Goal: Task Accomplishment & Management: Use online tool/utility

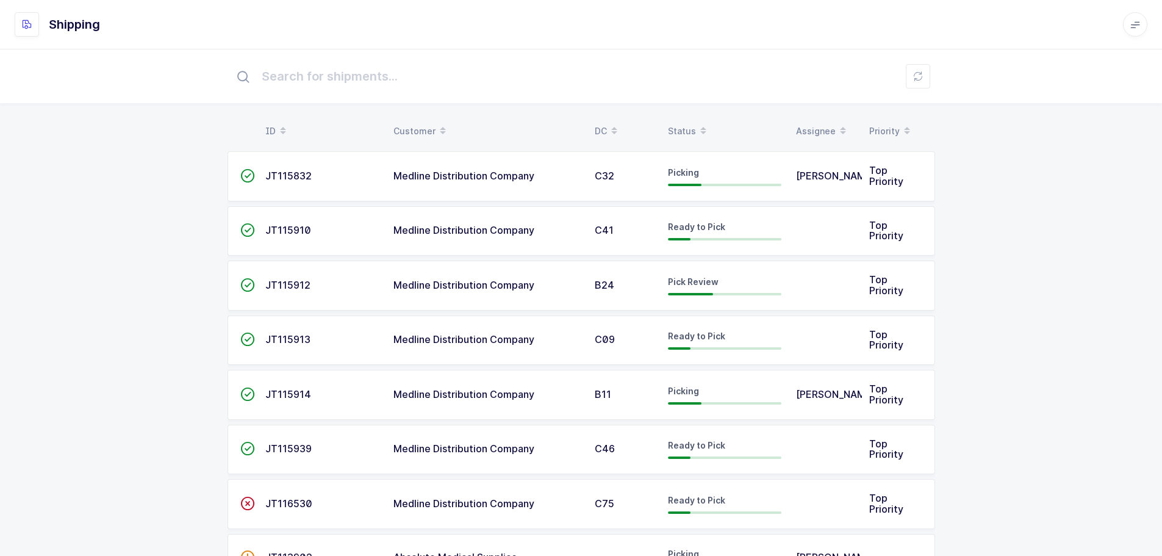
click at [690, 126] on div "Status" at bounding box center [724, 131] width 113 height 21
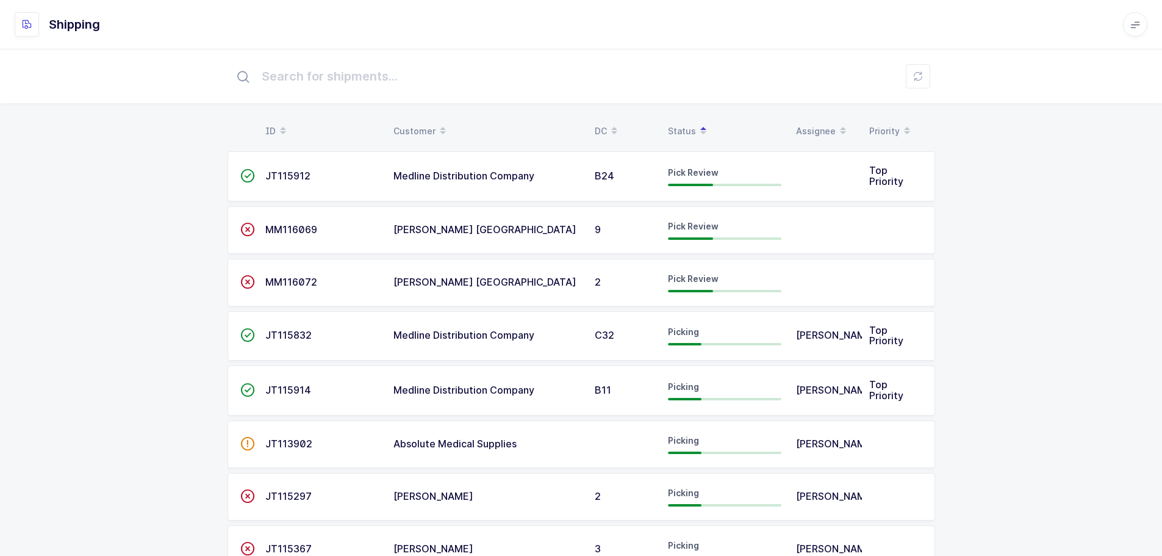
click at [293, 178] on span "JT115912" at bounding box center [287, 176] width 45 height 12
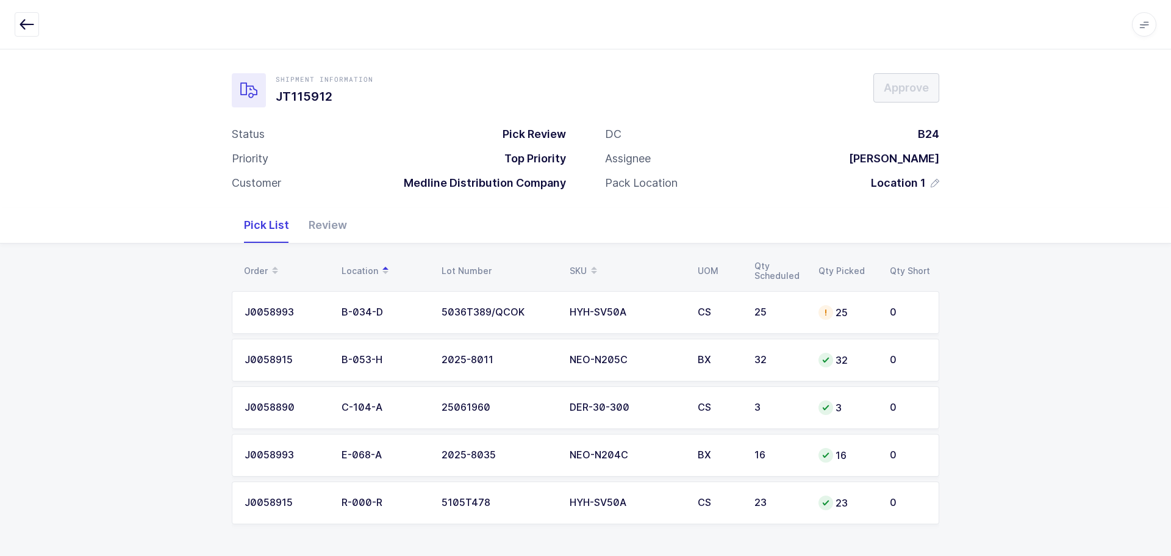
click at [28, 26] on icon "button" at bounding box center [27, 24] width 15 height 15
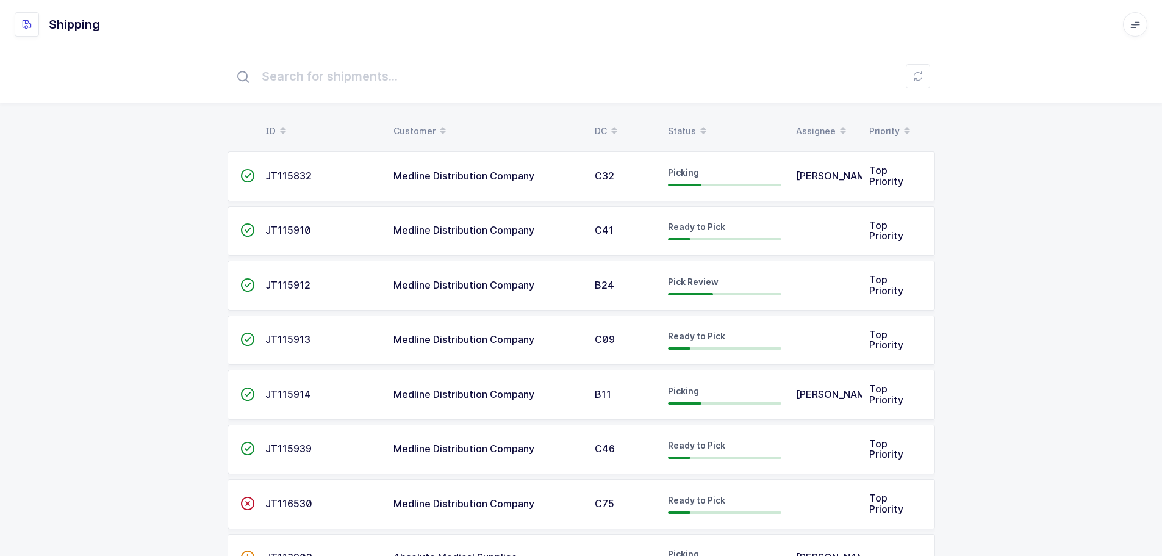
click at [680, 131] on div "Status" at bounding box center [724, 131] width 113 height 21
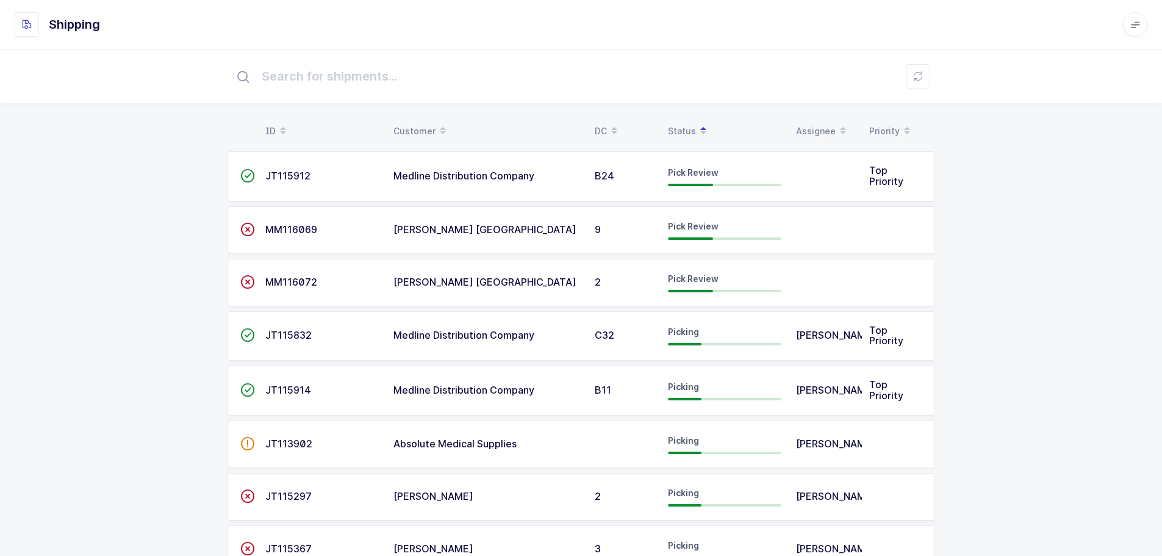
drag, startPoint x: 546, startPoint y: 185, endPoint x: 576, endPoint y: 192, distance: 30.6
click at [546, 185] on td "Medline Distribution Company" at bounding box center [486, 176] width 201 height 50
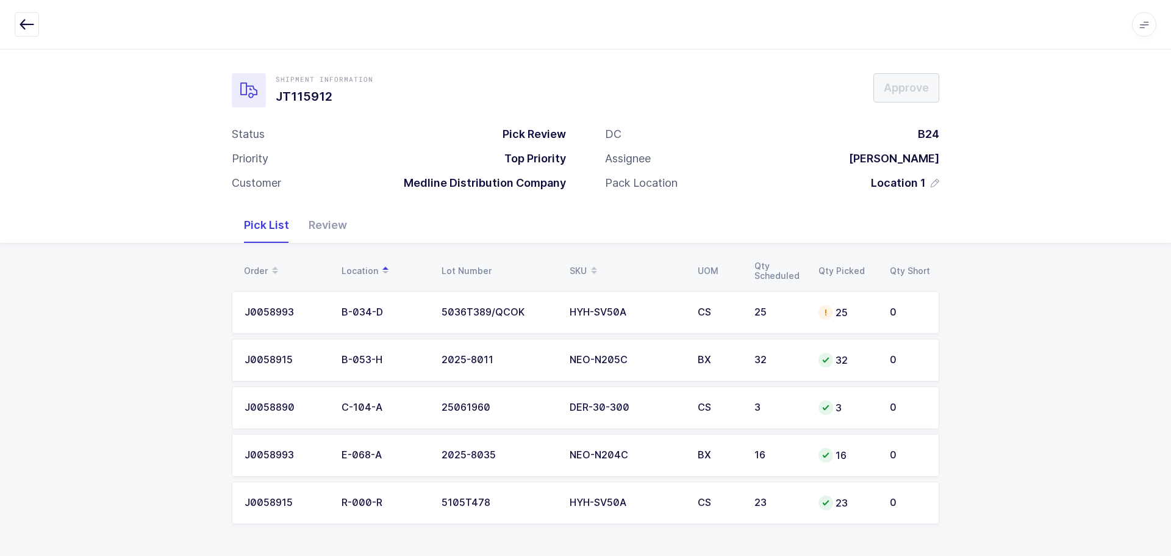
click at [602, 313] on div "HYH-SV50A" at bounding box center [626, 312] width 113 height 11
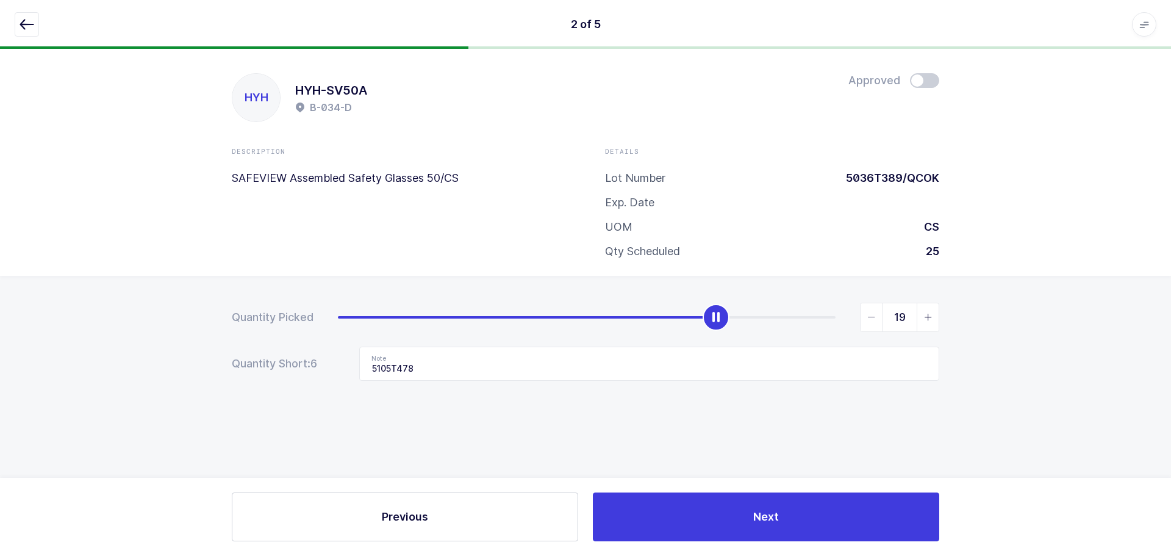
drag, startPoint x: 839, startPoint y: 321, endPoint x: 699, endPoint y: 343, distance: 141.5
click at [720, 328] on div "slider between 0 and 25" at bounding box center [716, 317] width 27 height 27
click at [699, 343] on form "Quantity Picked 19 Quantity Short: 6 Note 5105T478" at bounding box center [585, 342] width 707 height 78
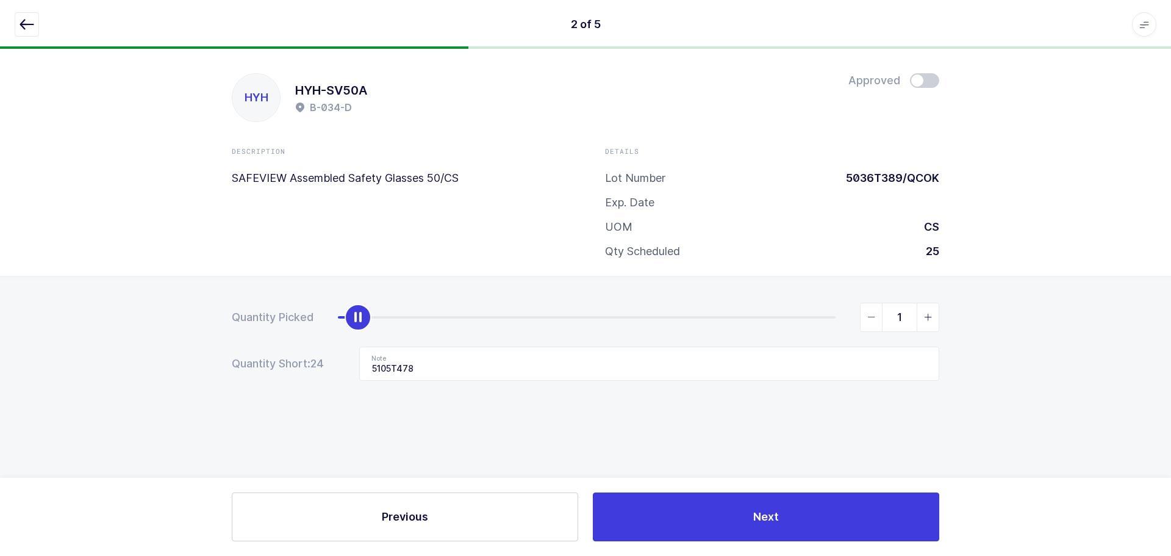
type input "0"
drag, startPoint x: 717, startPoint y: 310, endPoint x: 26, endPoint y: 337, distance: 691.5
click at [26, 337] on div "Quantity Picked 0 Quantity Short: 25 Note 5105T478" at bounding box center [585, 384] width 1171 height 217
drag, startPoint x: 422, startPoint y: 368, endPoint x: 340, endPoint y: 373, distance: 81.9
click at [340, 373] on div "Quantity Short: 25 Note 5105T478" at bounding box center [585, 363] width 707 height 34
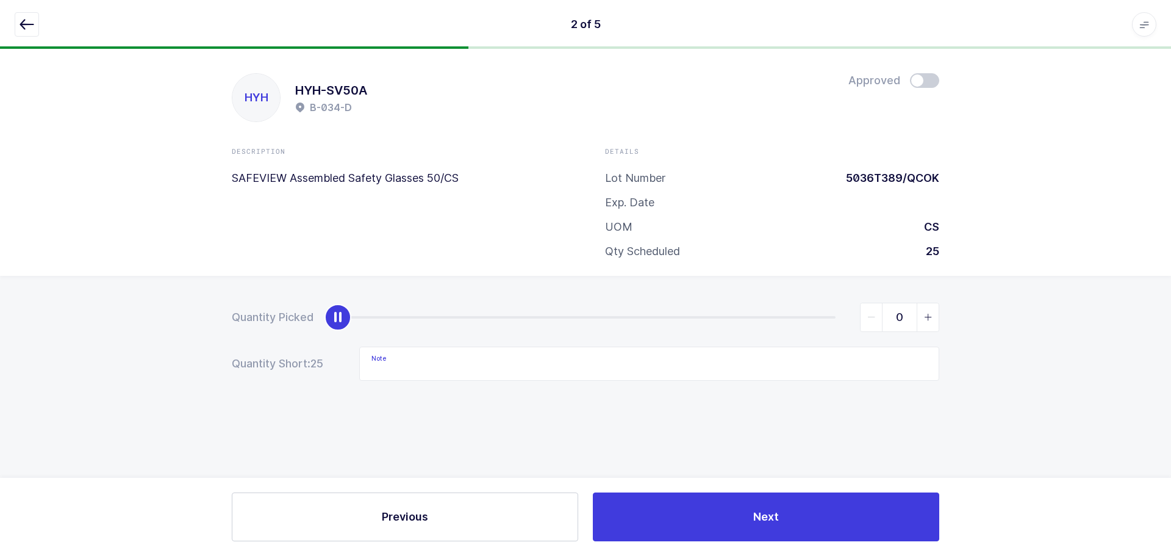
click at [22, 24] on icon "button" at bounding box center [27, 24] width 15 height 15
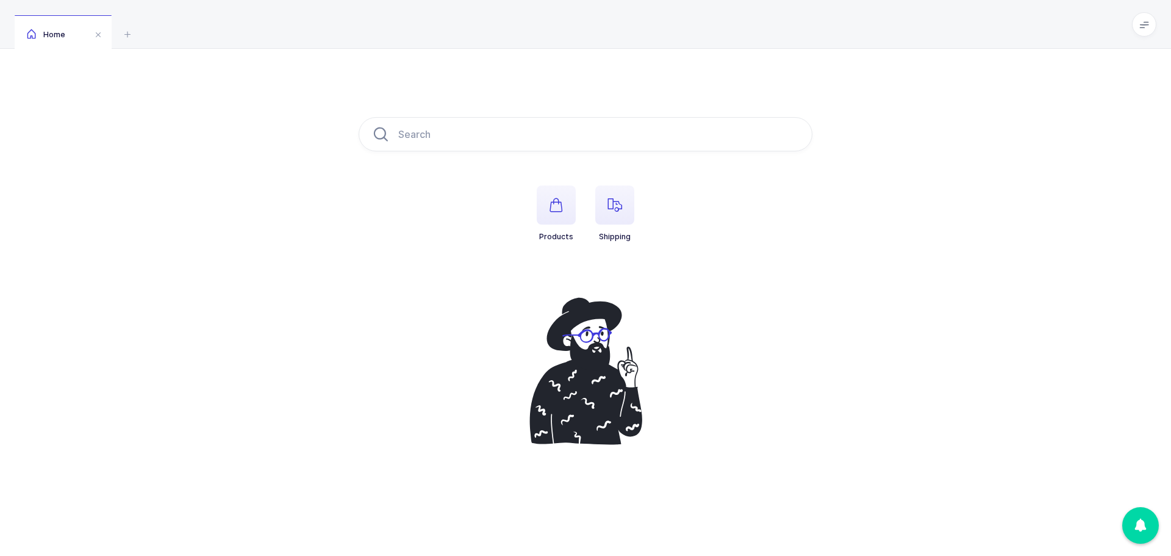
click at [617, 216] on span "button" at bounding box center [614, 204] width 39 height 39
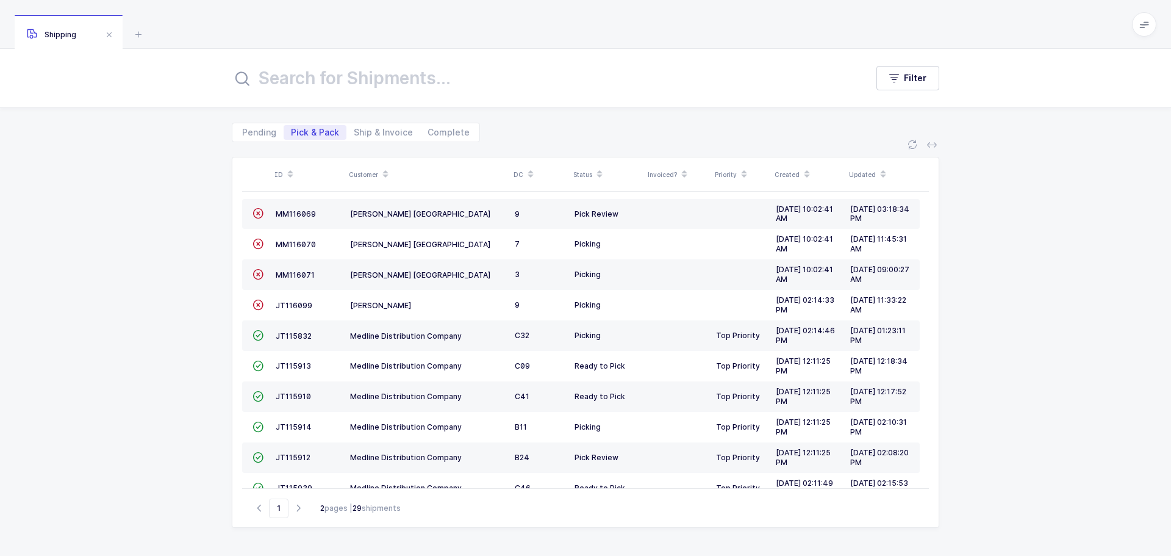
scroll to position [183, 0]
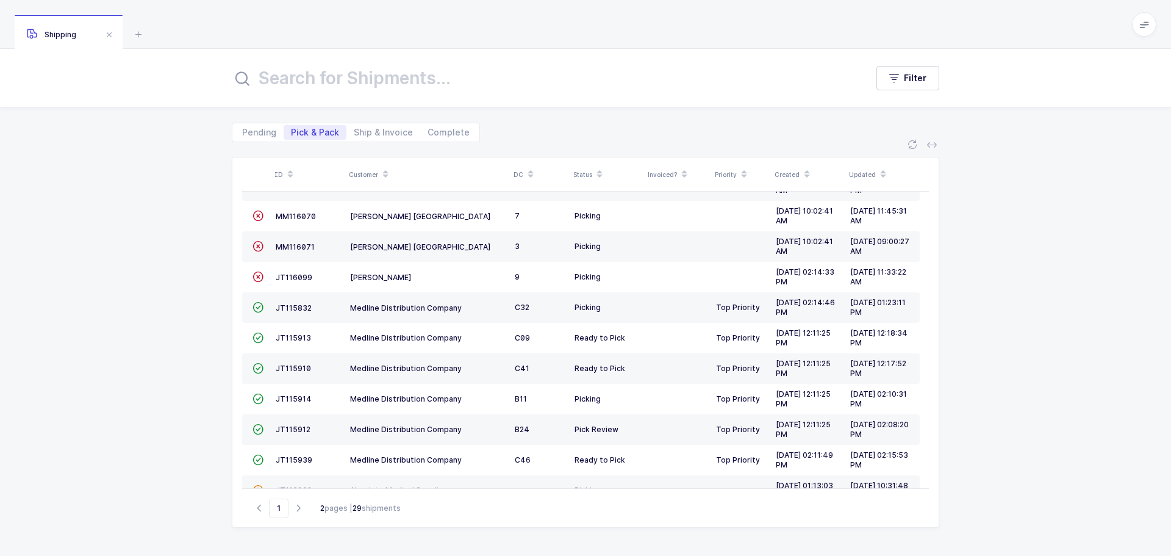
click at [296, 427] on span "JT115912" at bounding box center [293, 428] width 35 height 9
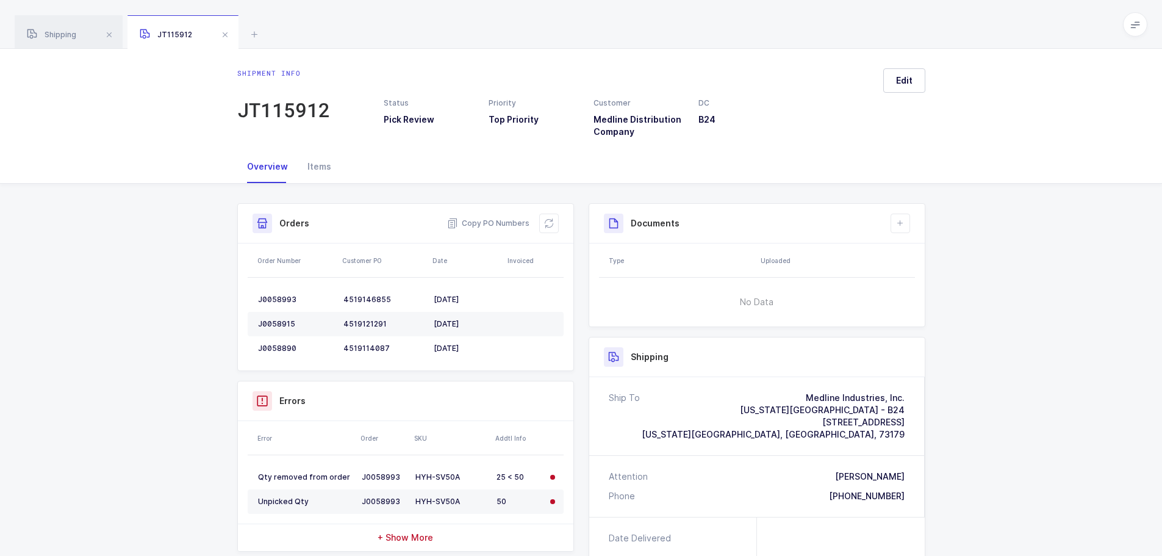
click at [551, 217] on button at bounding box center [549, 223] width 20 height 20
click at [547, 223] on icon at bounding box center [549, 223] width 10 height 10
click at [229, 36] on span at bounding box center [225, 34] width 15 height 15
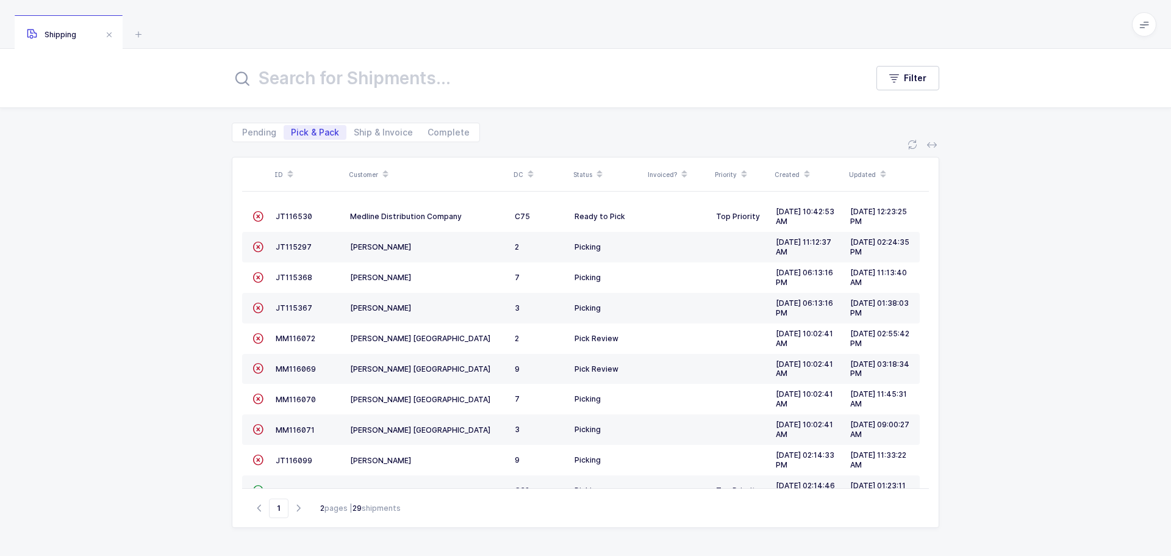
click at [290, 210] on td "JT116530" at bounding box center [308, 216] width 74 height 30
click at [287, 215] on span "JT116530" at bounding box center [294, 216] width 37 height 9
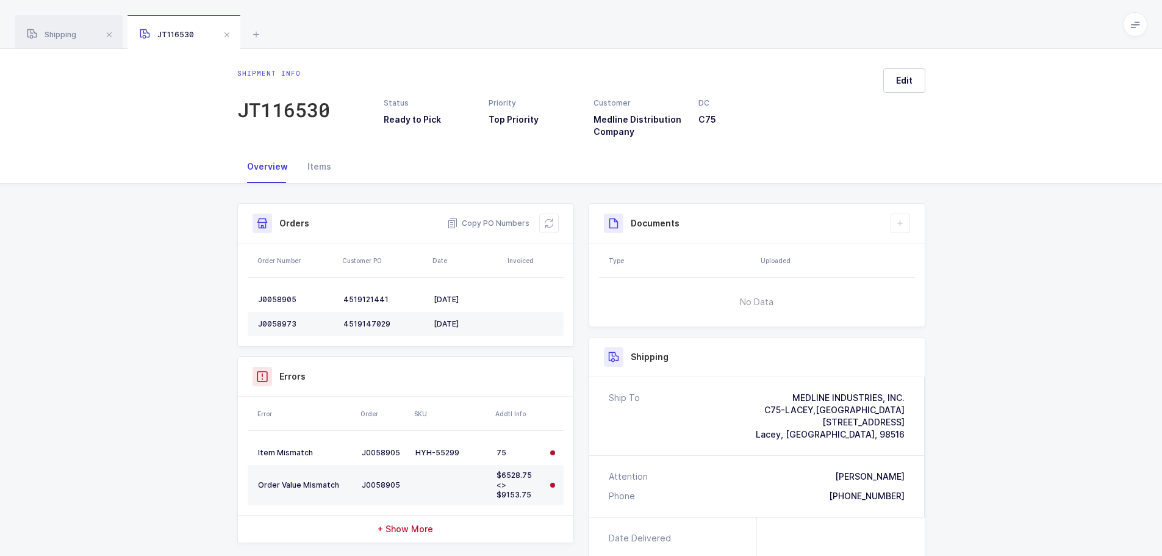
click at [554, 220] on button at bounding box center [549, 223] width 20 height 20
click at [556, 218] on button at bounding box center [549, 223] width 20 height 20
click at [418, 525] on span "+ Show More" at bounding box center [406, 529] width 56 height 12
click at [235, 35] on div "JT116530" at bounding box center [183, 32] width 113 height 34
click at [225, 32] on span at bounding box center [227, 34] width 15 height 15
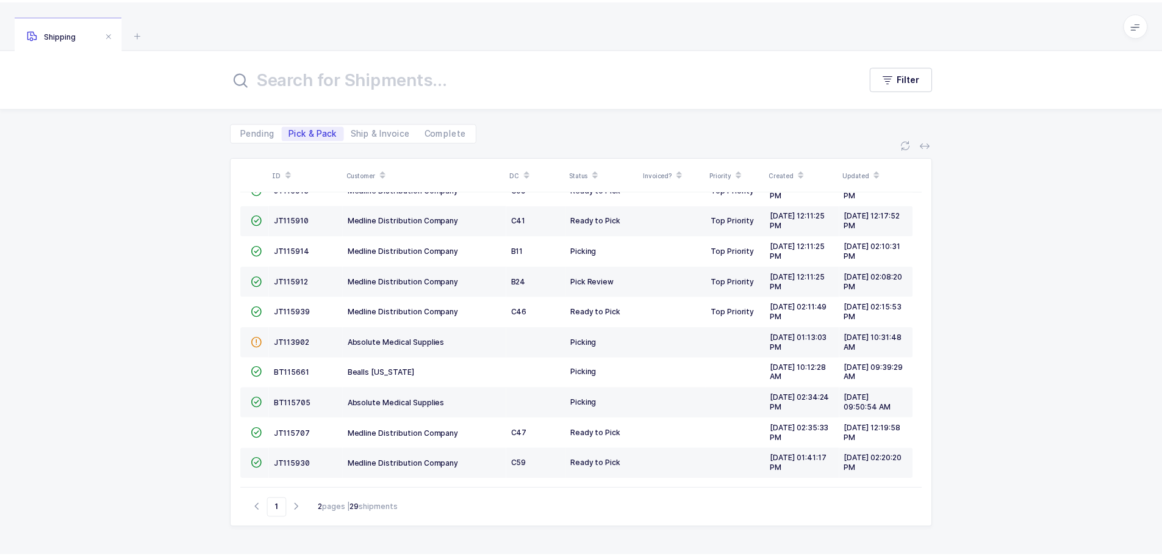
scroll to position [332, 0]
click at [290, 245] on div "JT115914" at bounding box center [308, 250] width 65 height 10
click at [282, 252] on span "JT115914" at bounding box center [294, 249] width 36 height 9
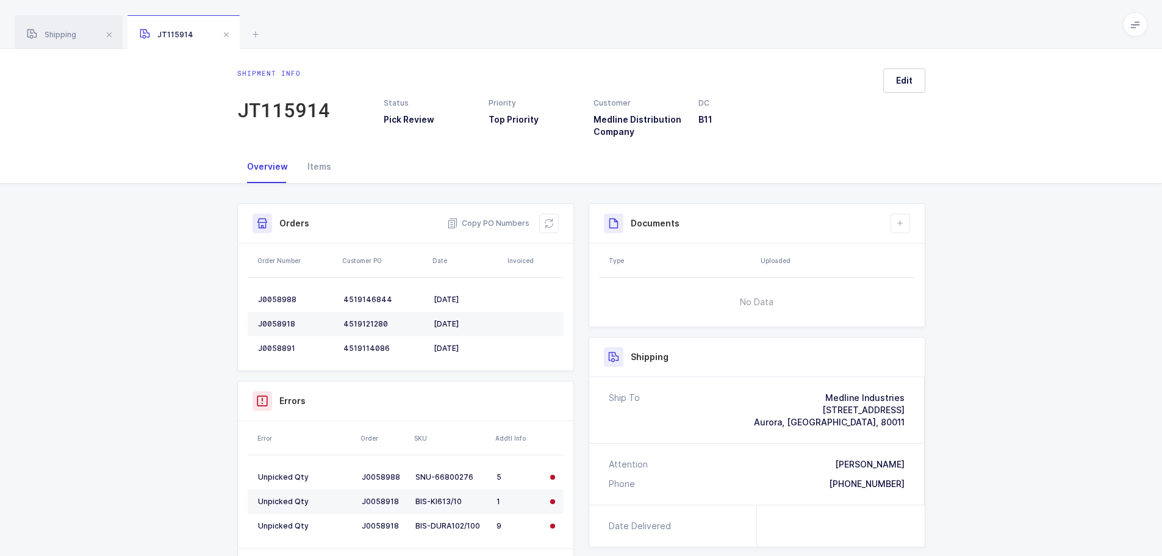
click at [548, 219] on icon at bounding box center [549, 223] width 10 height 10
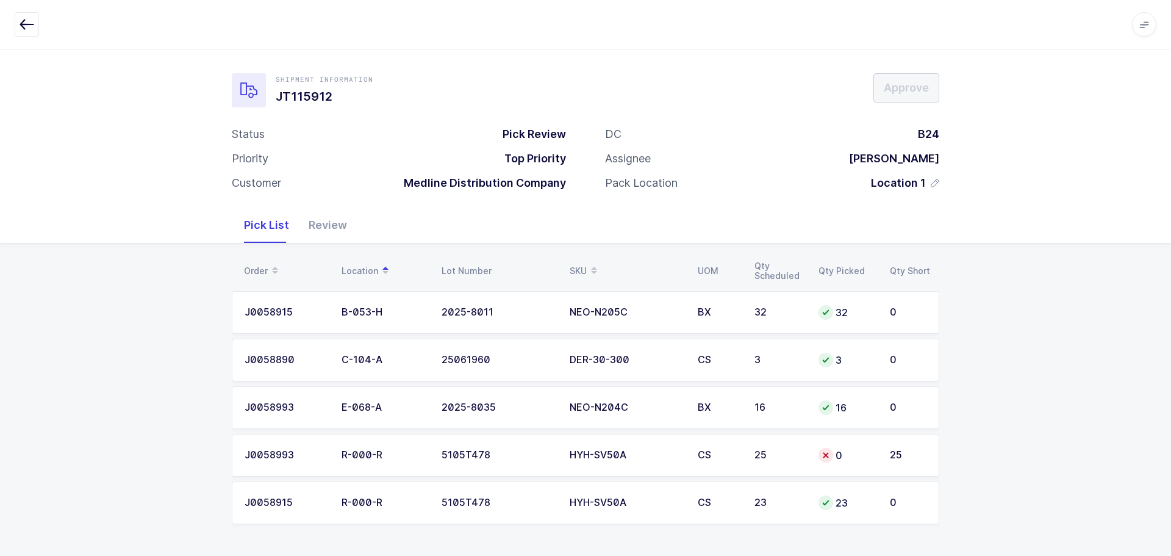
click at [514, 457] on div "5105T478" at bounding box center [498, 454] width 113 height 11
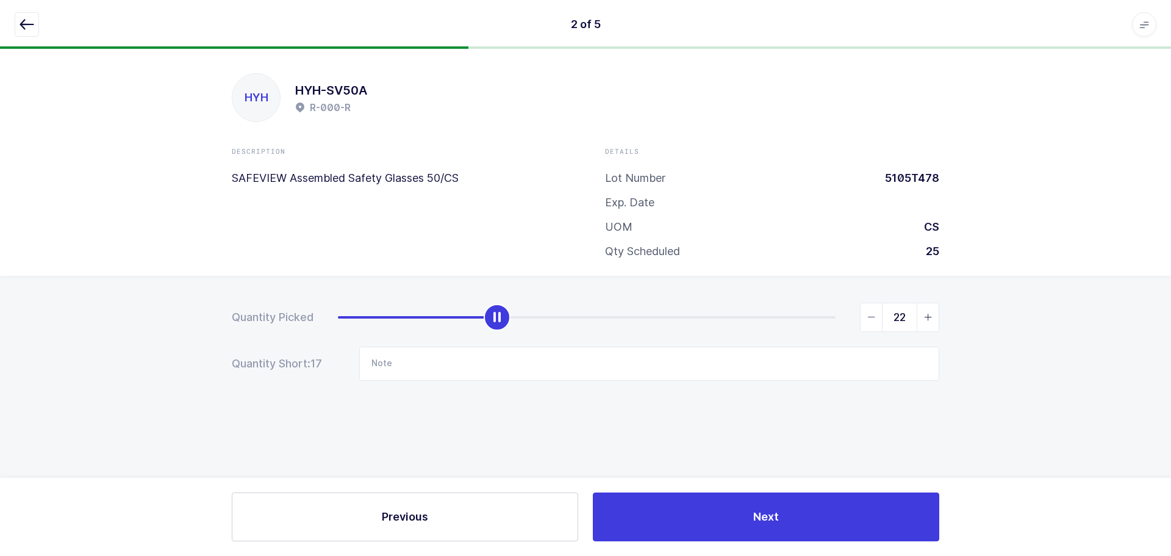
type input "25"
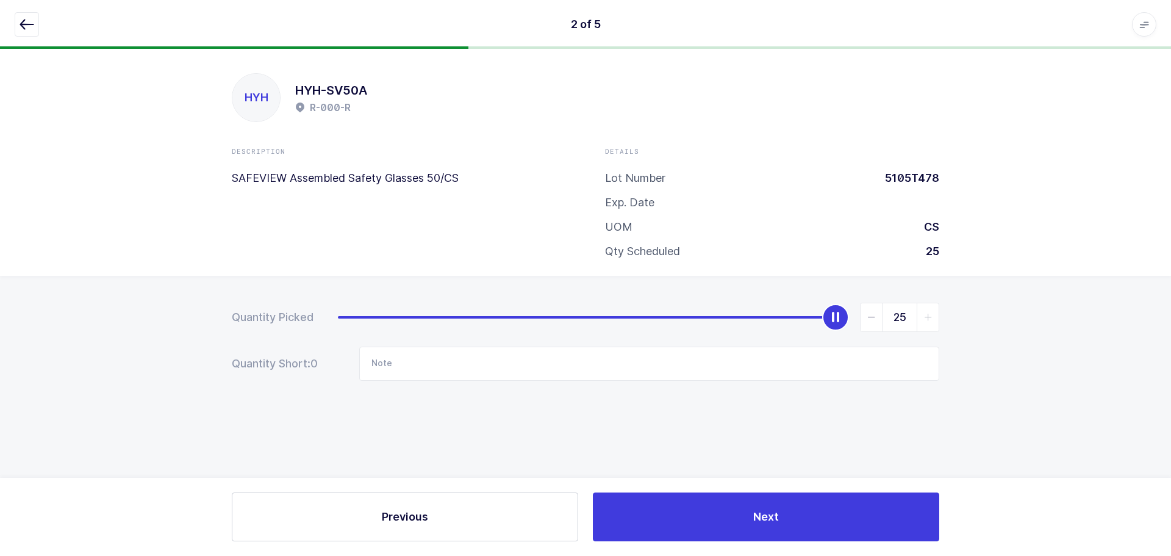
drag, startPoint x: 338, startPoint y: 318, endPoint x: 884, endPoint y: 335, distance: 545.5
click at [884, 335] on form "Quantity Picked 25 Quantity Short: 0 Note" at bounding box center [585, 342] width 707 height 78
click at [757, 488] on div "Previous Next" at bounding box center [585, 517] width 1171 height 78
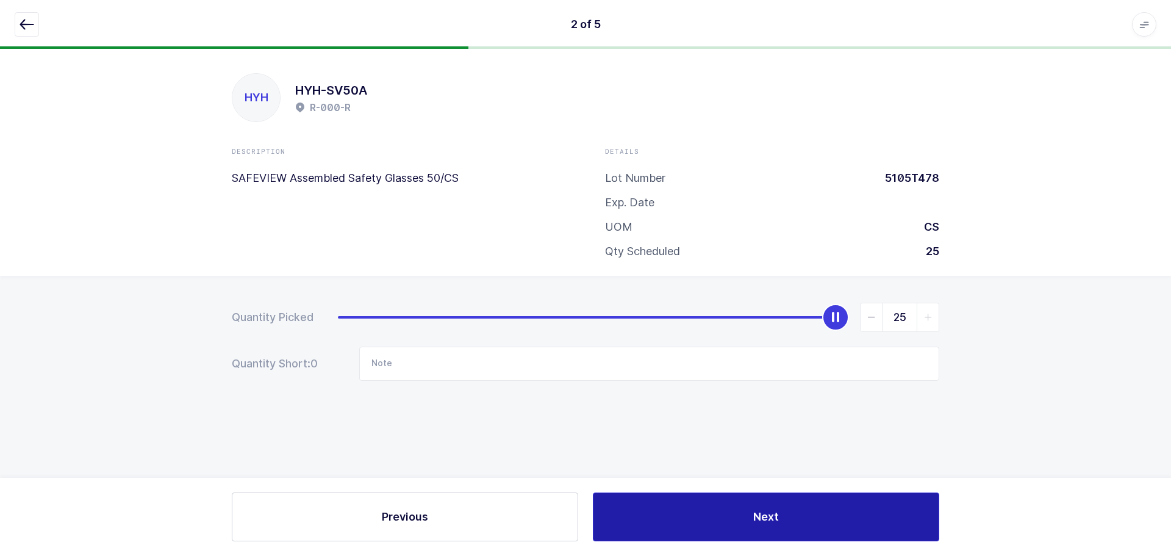
click at [754, 504] on button "Next" at bounding box center [766, 516] width 346 height 49
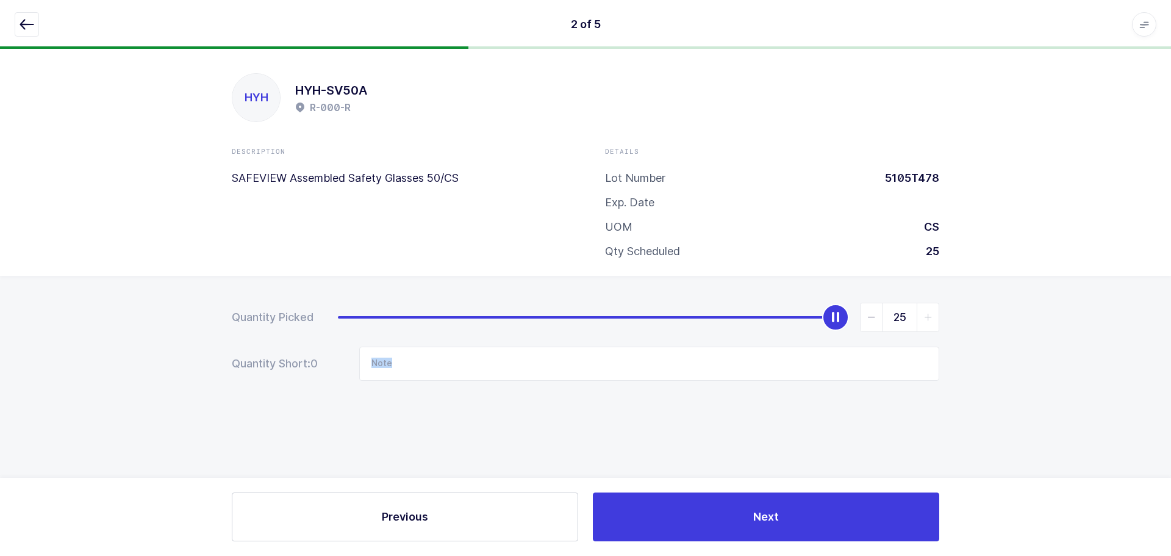
click at [754, 504] on div "Next" at bounding box center [766, 516] width 361 height 49
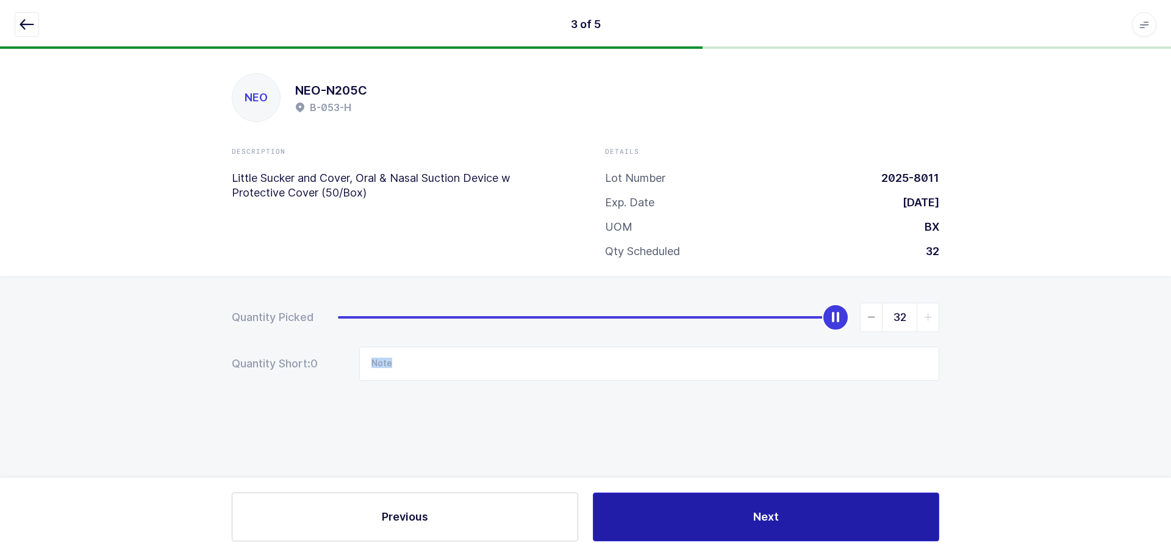
click at [754, 504] on button "Next" at bounding box center [766, 516] width 346 height 49
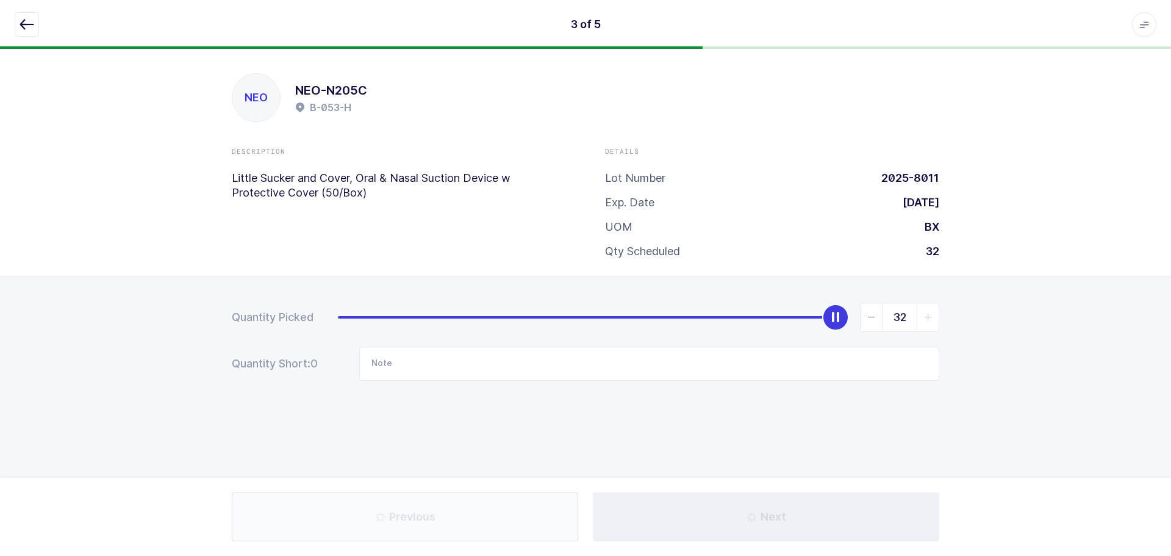
click at [754, 504] on div "Next" at bounding box center [766, 516] width 361 height 49
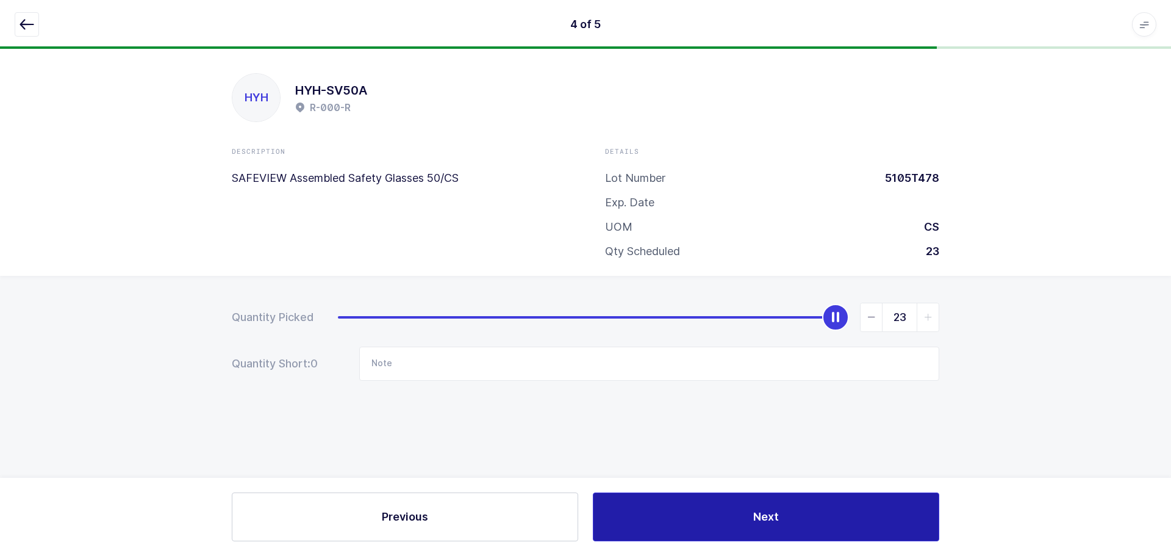
click at [754, 504] on button "Next" at bounding box center [766, 516] width 346 height 49
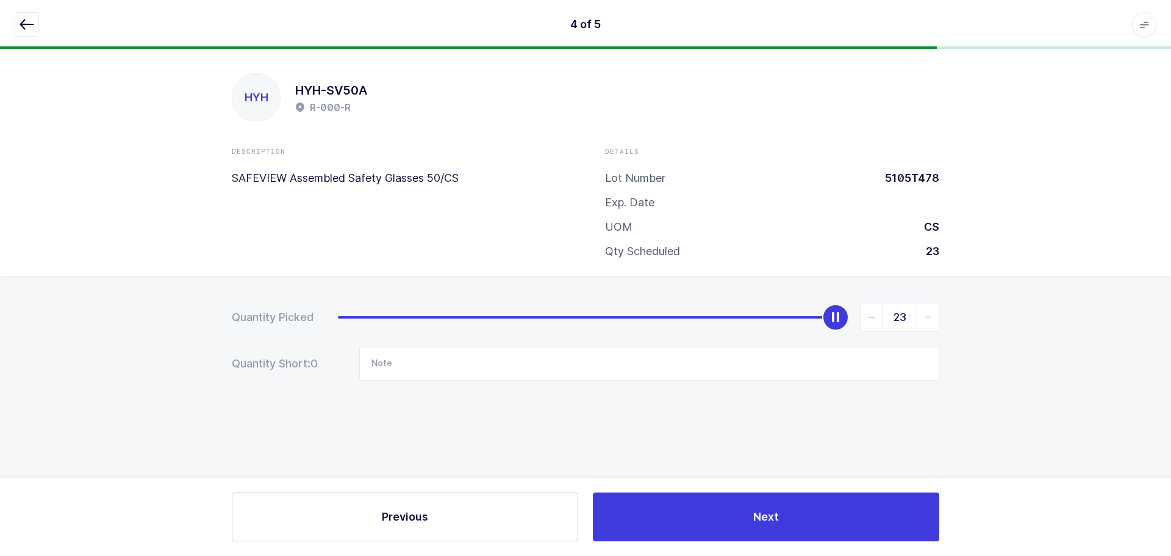
click at [754, 504] on div "Next" at bounding box center [766, 516] width 361 height 49
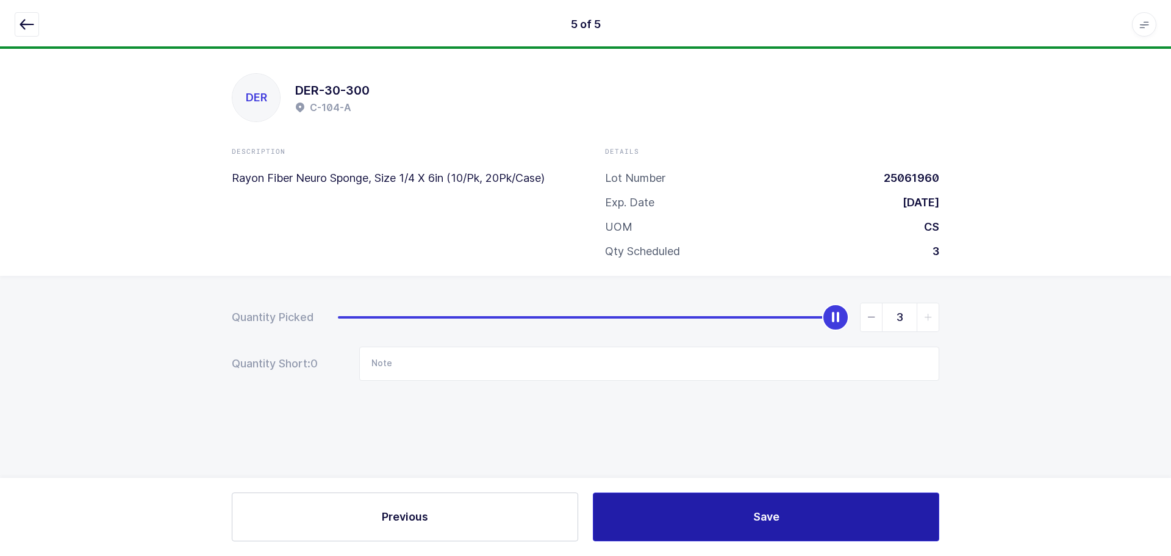
click at [754, 504] on button "Save" at bounding box center [766, 516] width 346 height 49
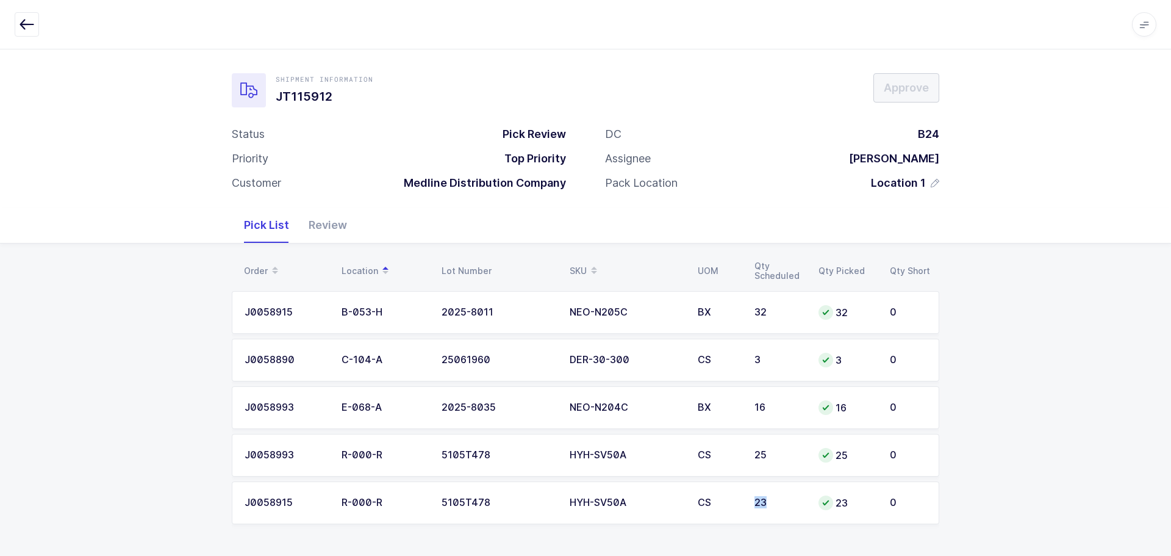
click at [754, 504] on div "23" at bounding box center [778, 502] width 49 height 11
click at [324, 230] on div "Review" at bounding box center [328, 224] width 58 height 35
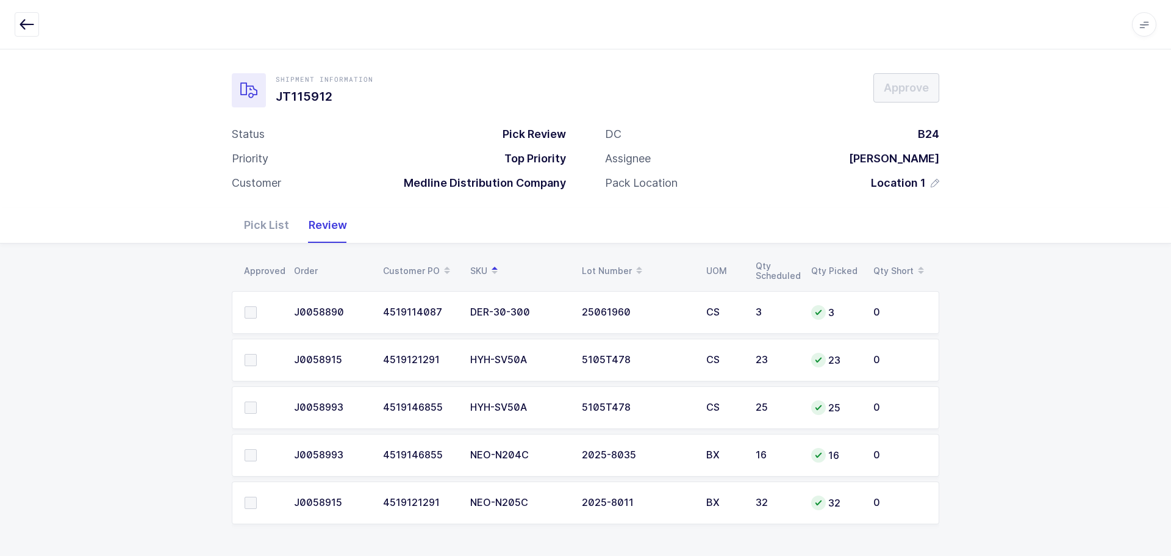
click at [21, 22] on icon "button" at bounding box center [27, 24] width 15 height 15
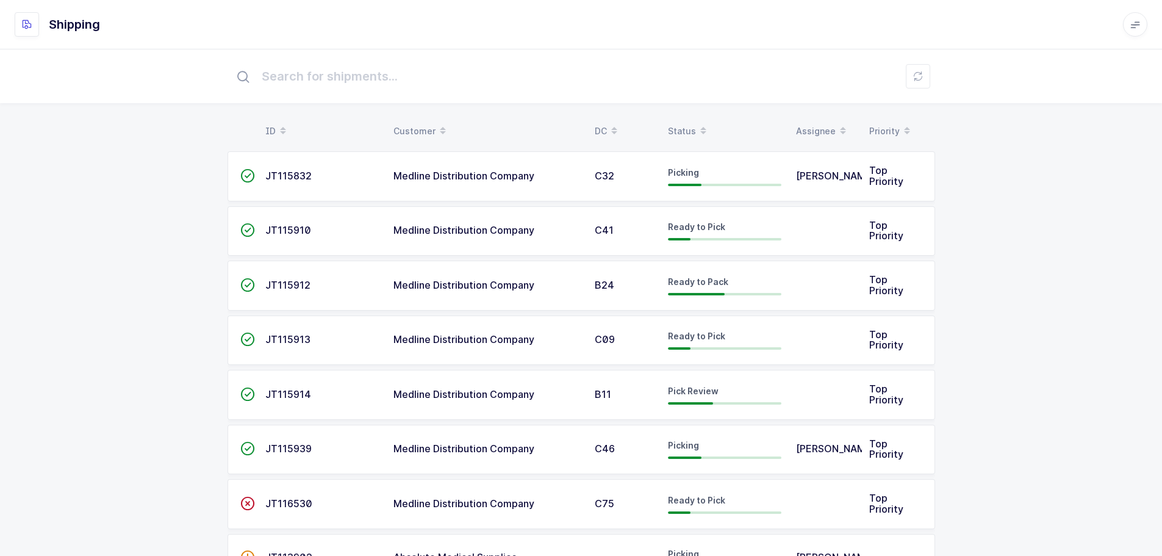
click at [700, 125] on icon at bounding box center [703, 127] width 6 height 6
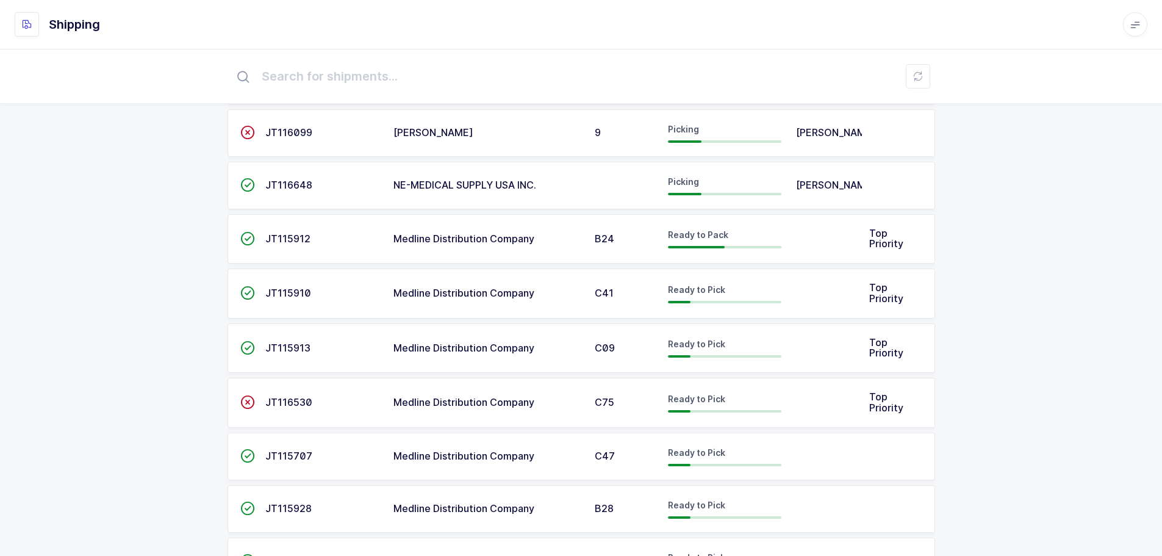
scroll to position [854, 0]
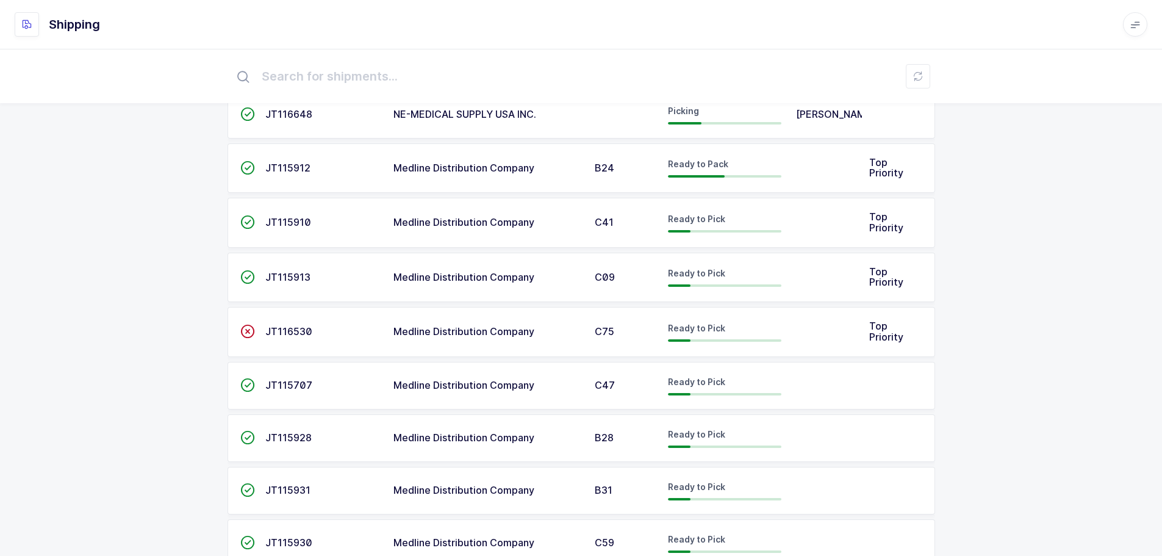
click at [287, 334] on span "JT116530" at bounding box center [288, 331] width 47 height 12
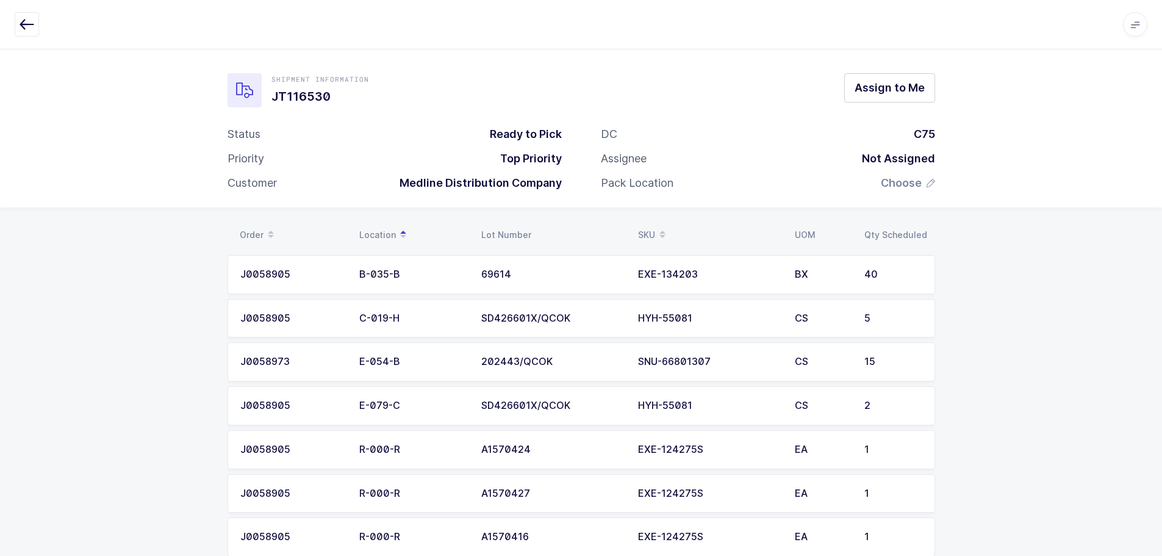
click at [30, 23] on icon "button" at bounding box center [27, 24] width 15 height 15
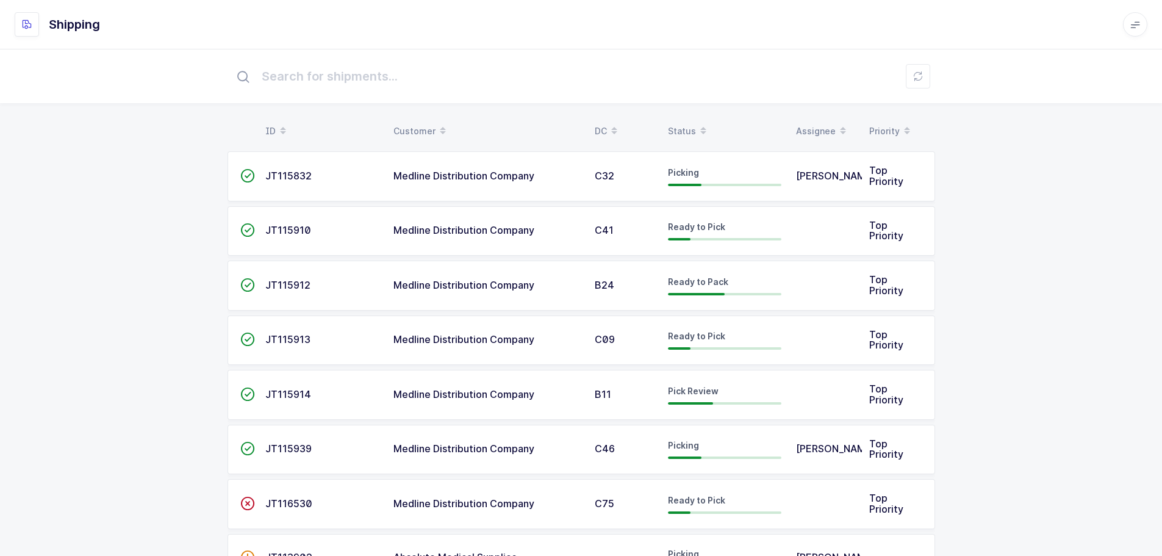
click at [686, 126] on div "Status" at bounding box center [724, 131] width 113 height 21
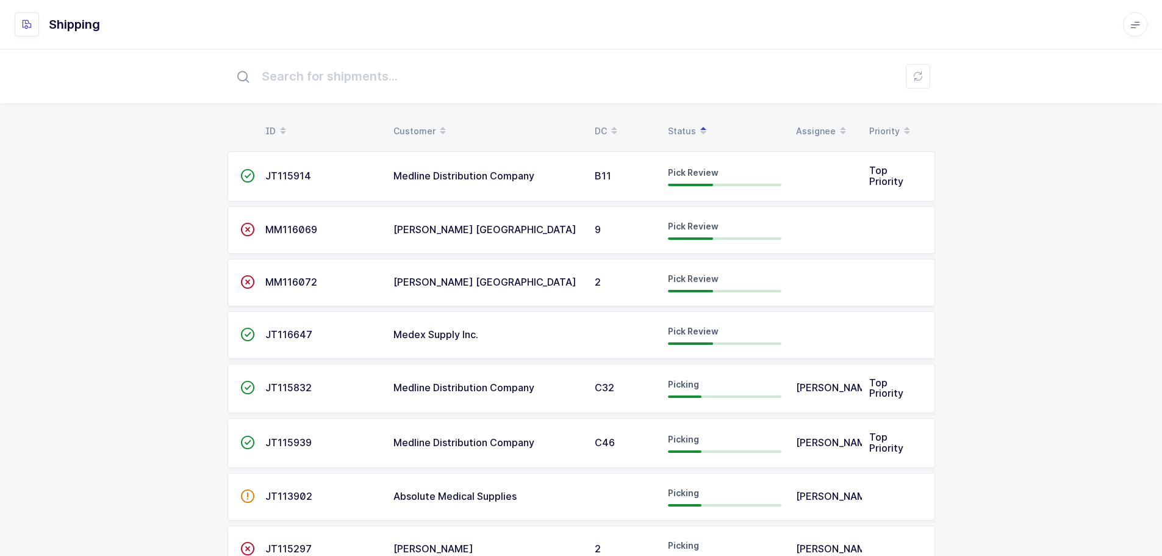
click at [331, 176] on div "JT115914" at bounding box center [321, 176] width 113 height 11
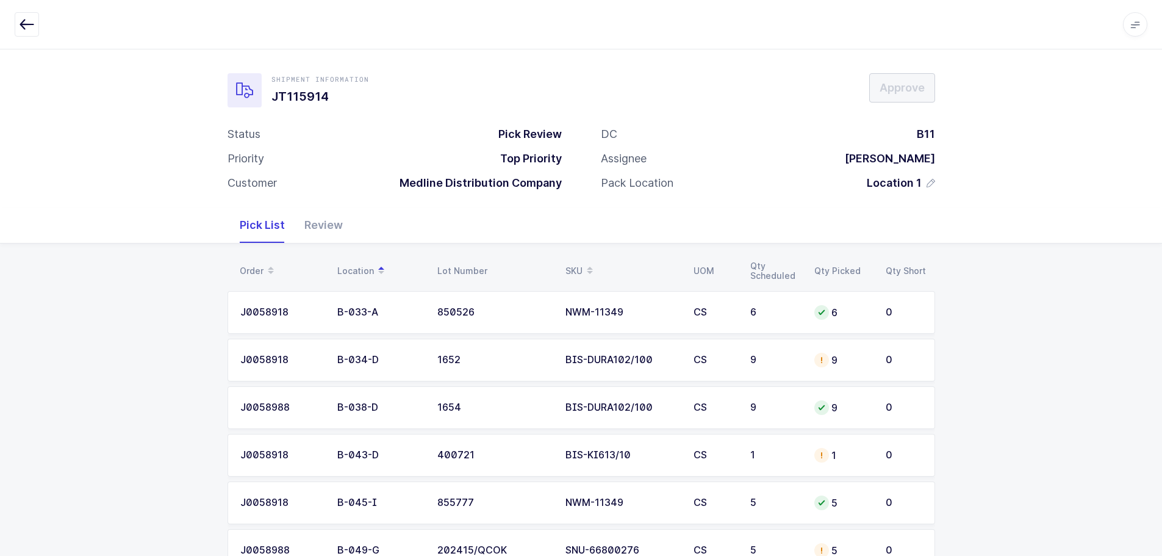
click at [569, 269] on div "SKU" at bounding box center [621, 270] width 113 height 21
click at [646, 423] on td "BIS-DURA102/100" at bounding box center [622, 407] width 128 height 43
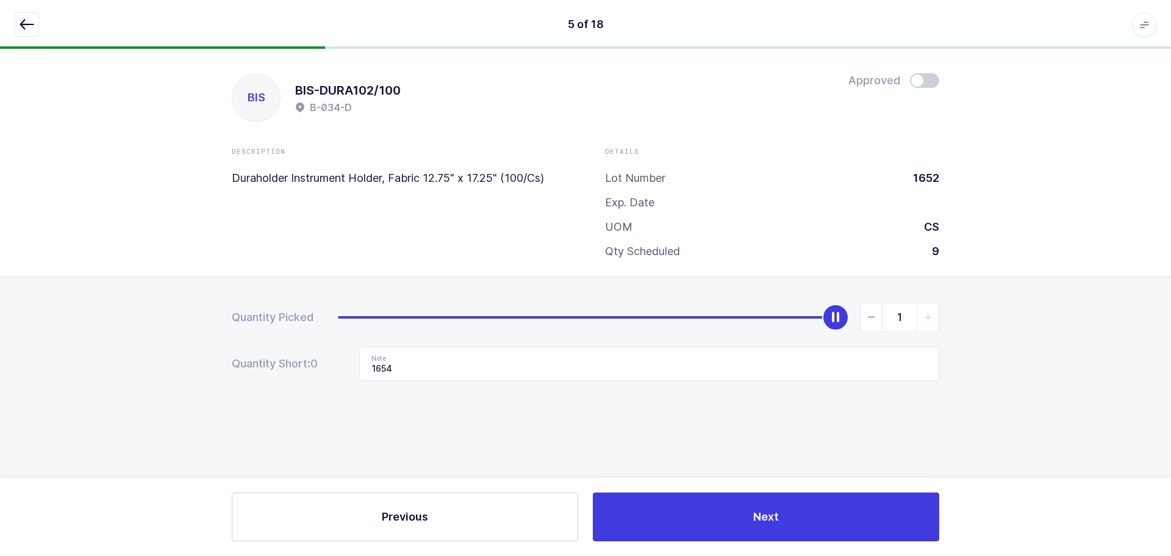
type input "0"
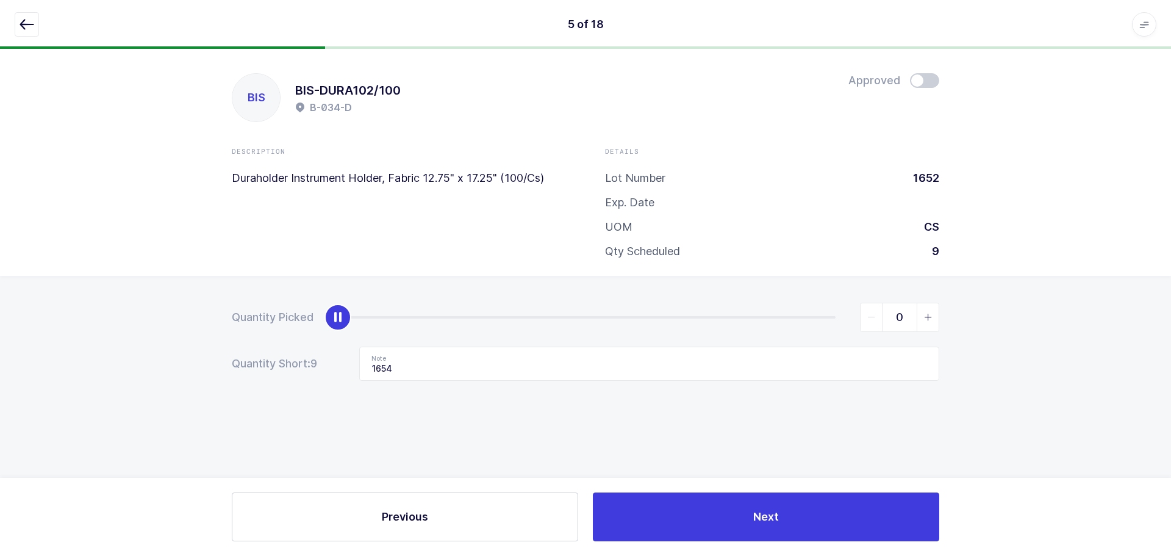
drag, startPoint x: 833, startPoint y: 317, endPoint x: 249, endPoint y: 337, distance: 584.0
click at [249, 338] on form "Quantity Picked 0 Quantity Short: 9 Note 1654" at bounding box center [585, 342] width 707 height 78
drag, startPoint x: 421, startPoint y: 368, endPoint x: 305, endPoint y: 362, distance: 116.0
click at [305, 362] on div "Quantity Short: 9 Note 1654" at bounding box center [585, 363] width 707 height 34
click at [25, 23] on icon "button" at bounding box center [27, 24] width 15 height 15
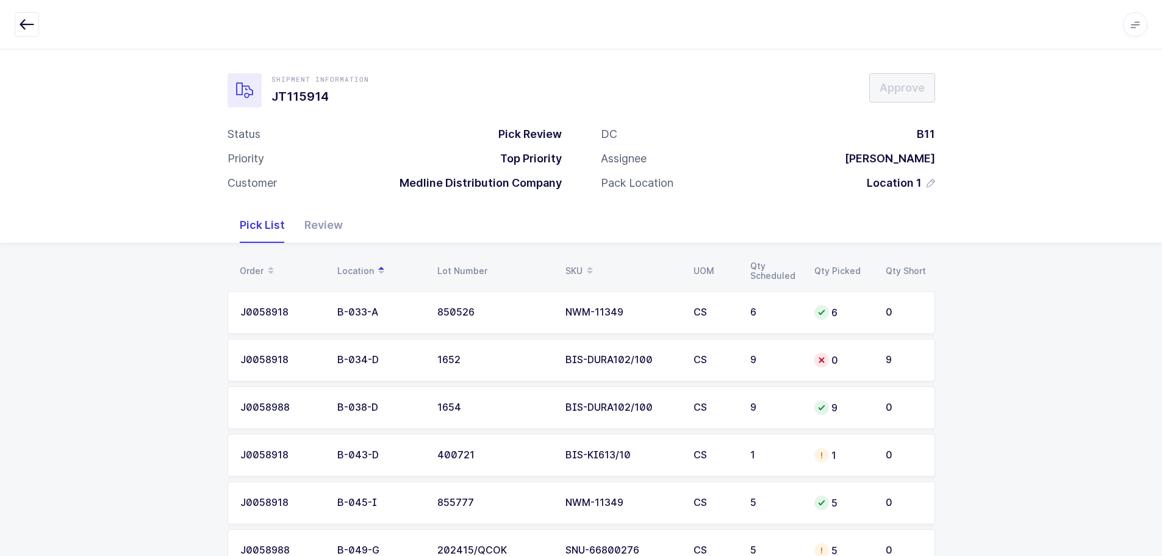
click at [573, 267] on div "SKU" at bounding box center [621, 270] width 113 height 21
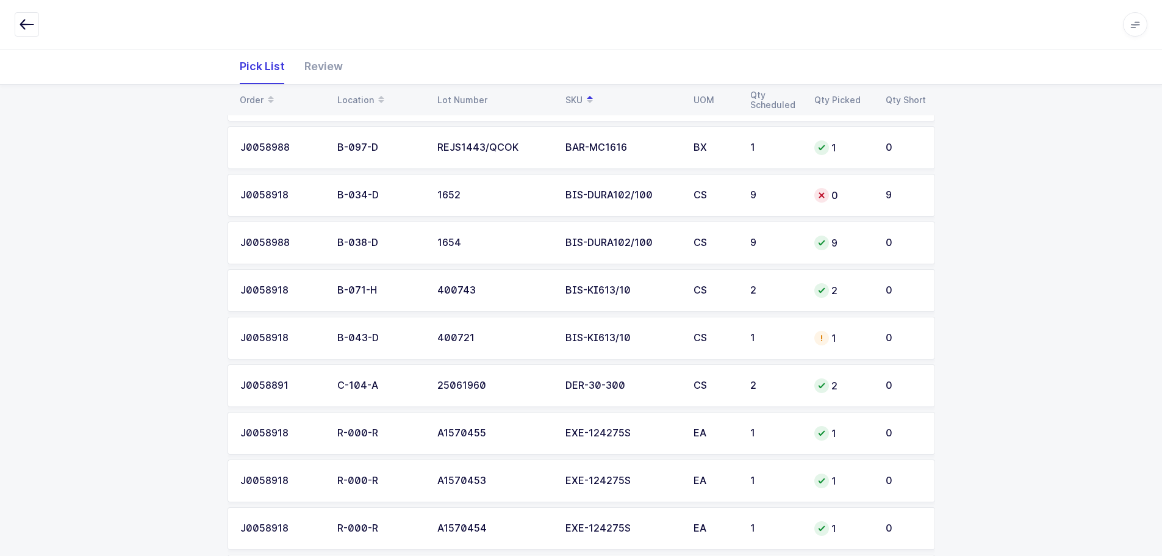
scroll to position [244, 0]
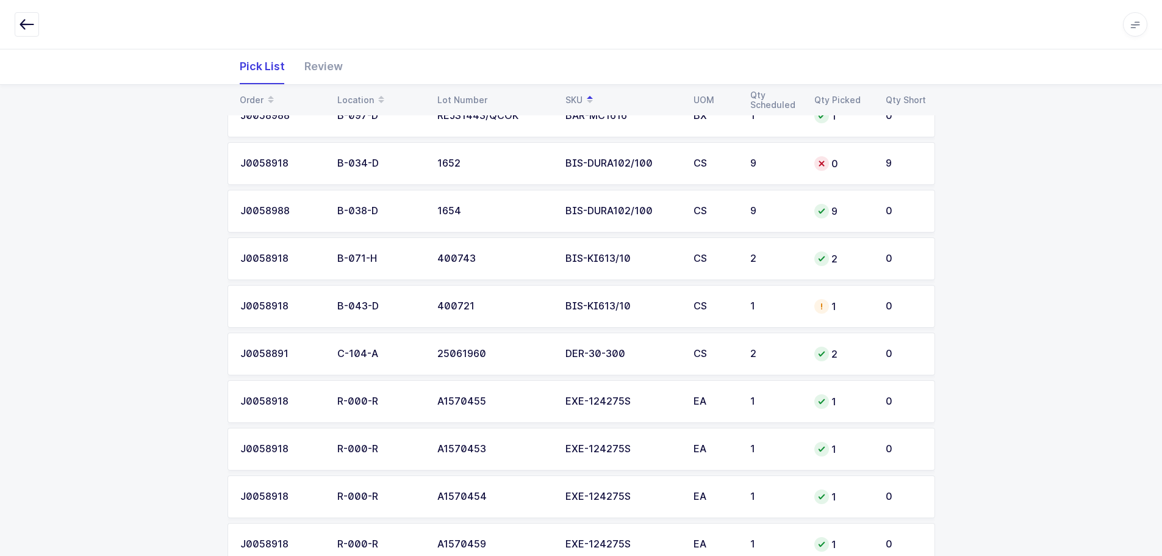
click at [756, 320] on td "1" at bounding box center [775, 306] width 64 height 43
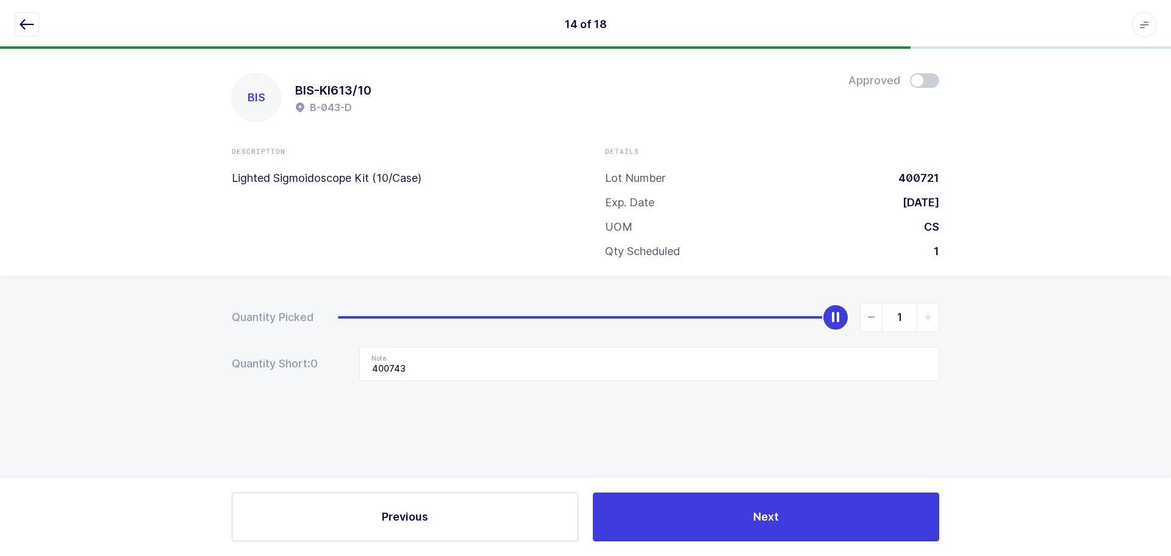
type input "0"
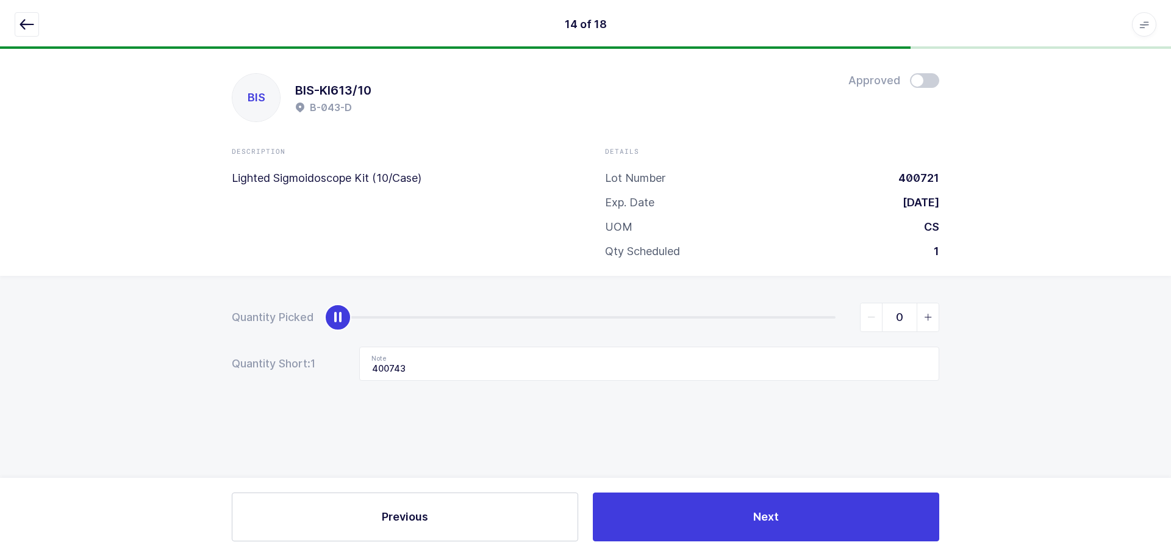
drag, startPoint x: 840, startPoint y: 318, endPoint x: 312, endPoint y: 335, distance: 527.8
click at [312, 335] on form "Quantity Picked 0 Quantity Short: 1 Note 400743" at bounding box center [585, 342] width 707 height 78
drag, startPoint x: 468, startPoint y: 357, endPoint x: 343, endPoint y: 371, distance: 125.7
click at [343, 371] on div "Quantity Short: 1 Note 400743" at bounding box center [585, 363] width 707 height 34
click at [23, 23] on icon "button" at bounding box center [27, 24] width 15 height 15
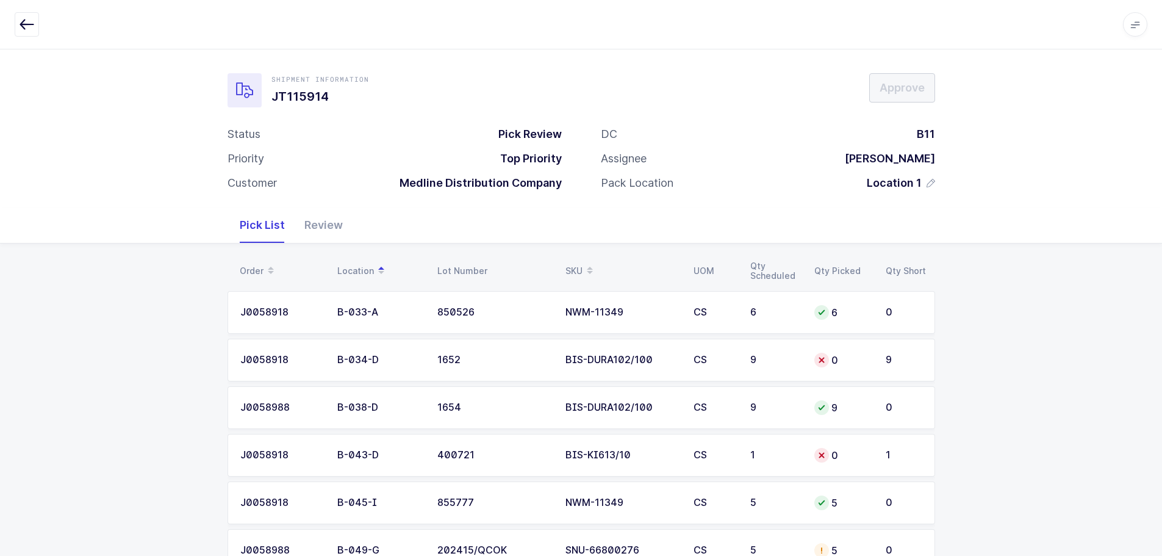
click at [580, 263] on div "SKU" at bounding box center [621, 270] width 113 height 21
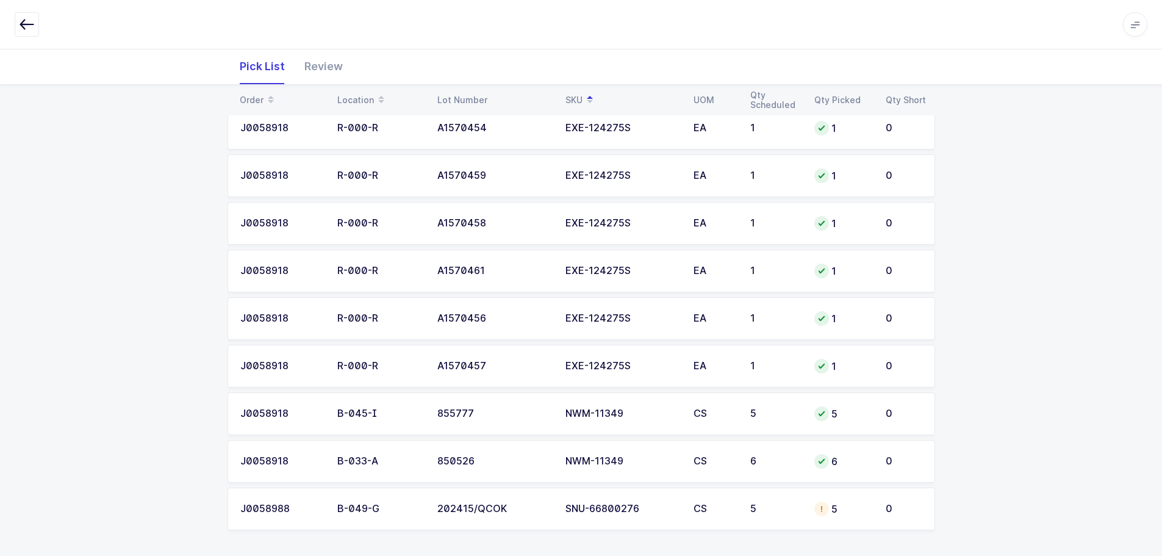
scroll to position [616, 0]
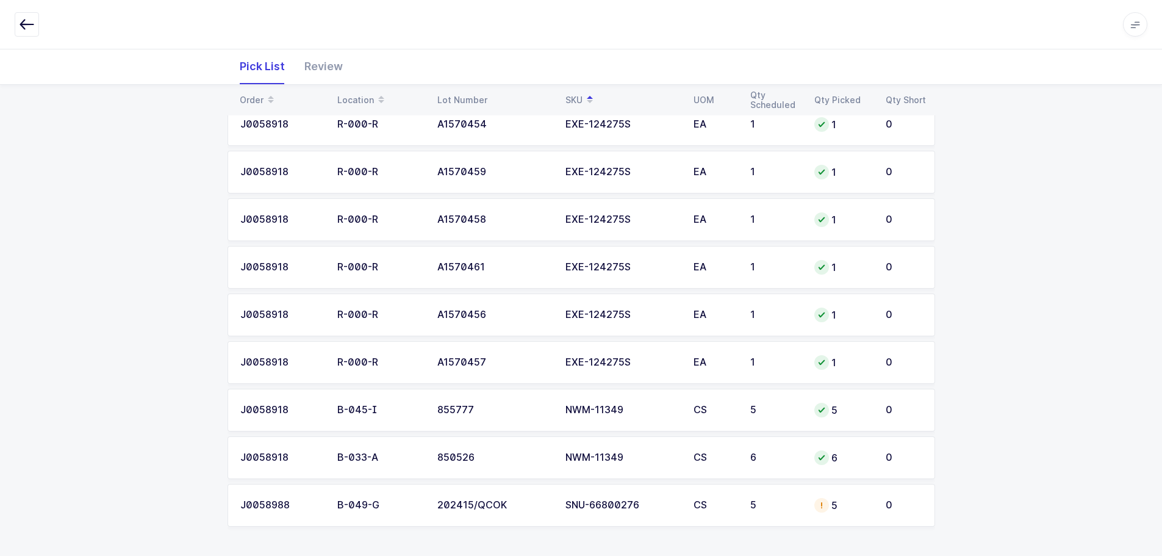
click at [609, 500] on div "SNU-66800276" at bounding box center [621, 505] width 113 height 11
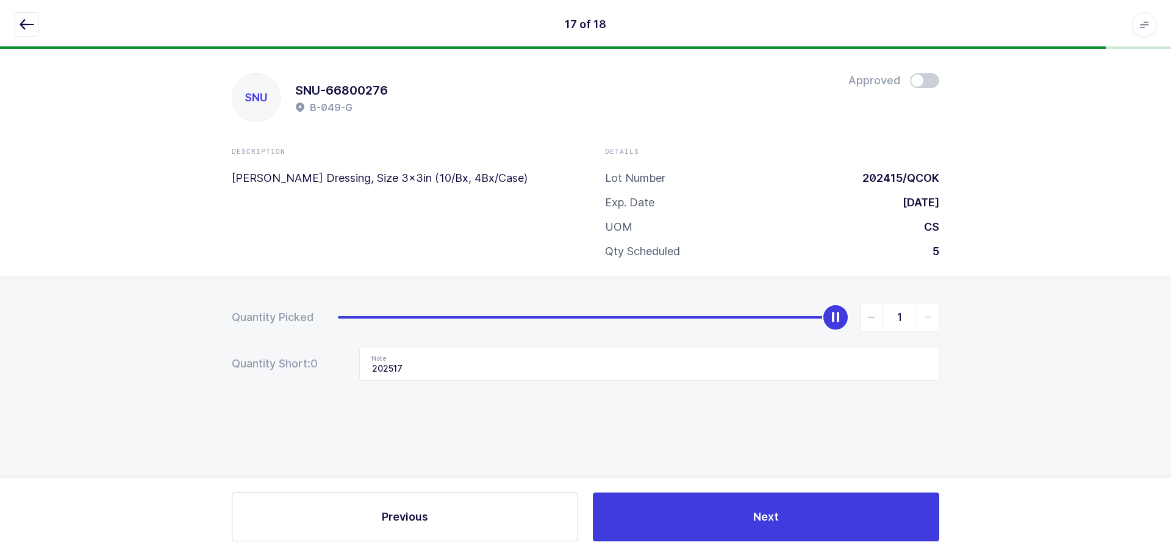
type input "0"
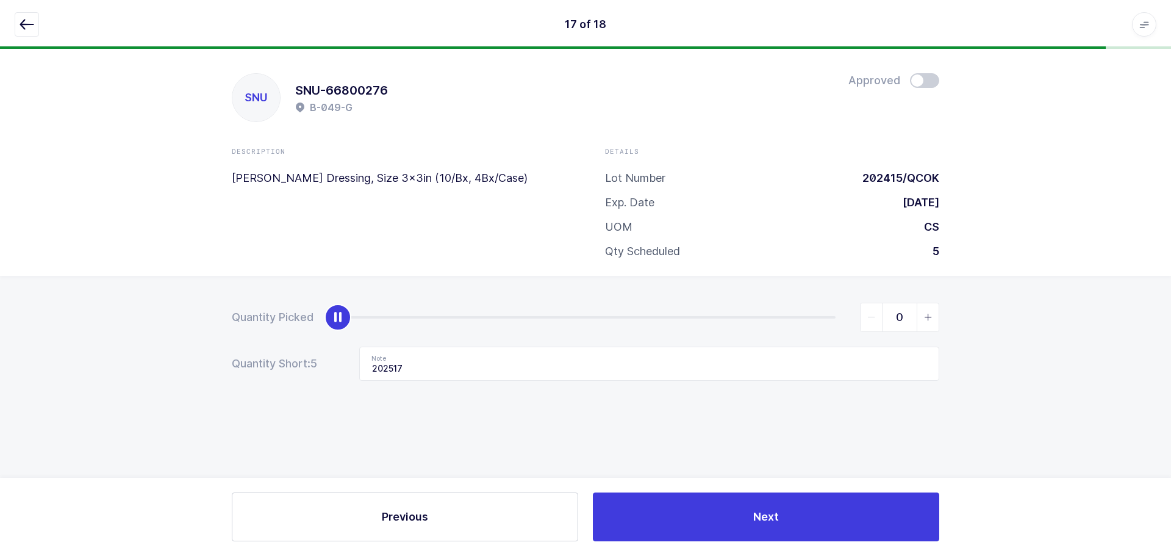
drag, startPoint x: 838, startPoint y: 315, endPoint x: 317, endPoint y: 340, distance: 521.5
click at [317, 340] on form "Quantity Picked 0 Quantity Short: 5 Note 202517" at bounding box center [585, 342] width 707 height 78
drag, startPoint x: 494, startPoint y: 368, endPoint x: 304, endPoint y: 359, distance: 189.9
click at [304, 359] on div "Quantity Short: 5 Note 202517" at bounding box center [585, 363] width 707 height 34
click at [15, 21] on button "button" at bounding box center [27, 24] width 24 height 24
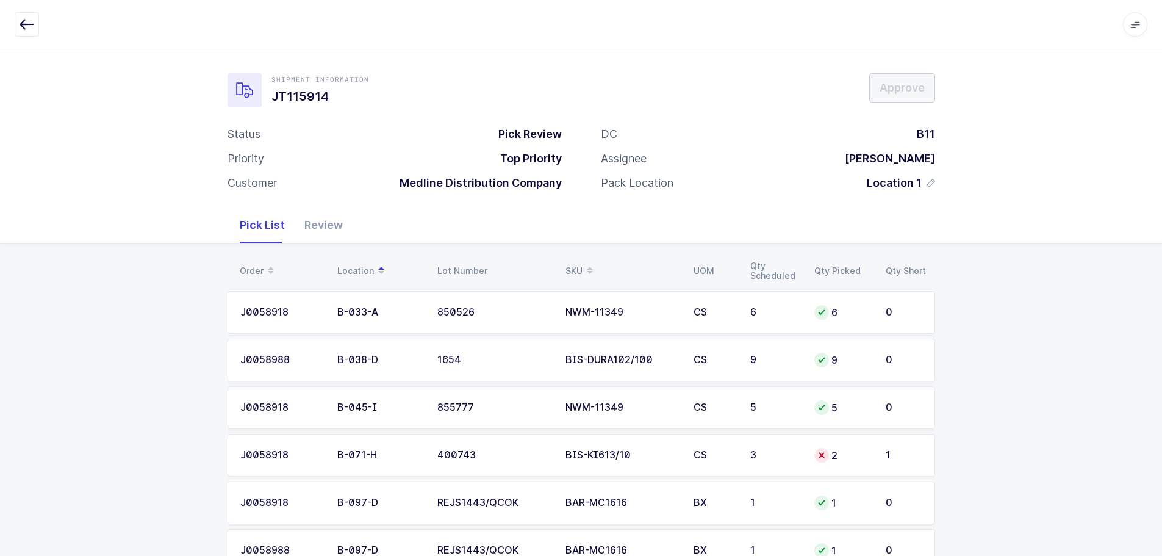
click at [833, 445] on td "2" at bounding box center [842, 455] width 71 height 43
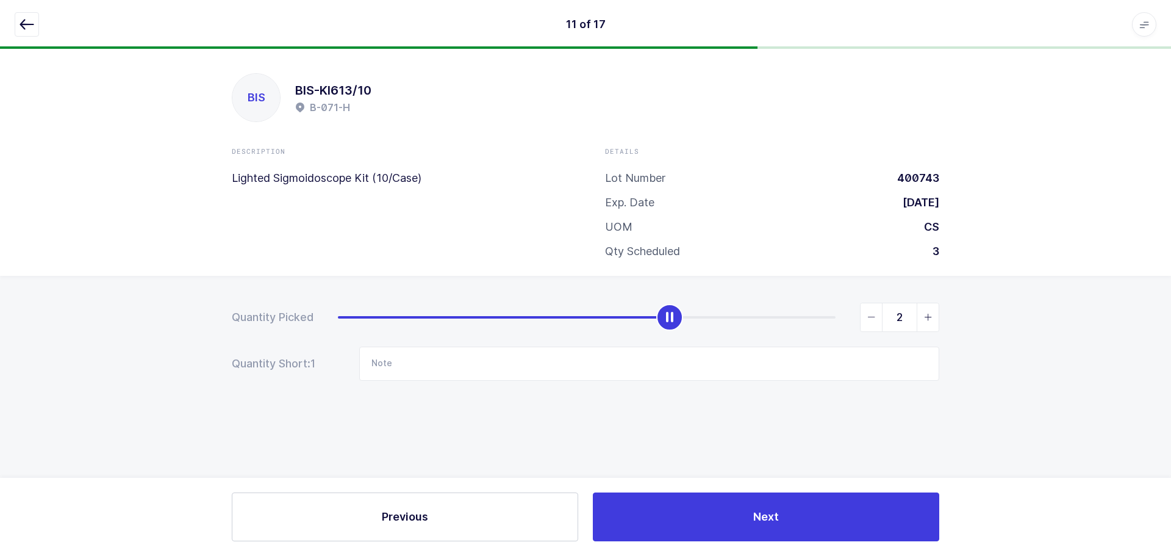
type input "3"
drag, startPoint x: 675, startPoint y: 313, endPoint x: 947, endPoint y: 301, distance: 272.3
click at [947, 301] on div "Quantity Picked 3 Quantity Short: 0 Note" at bounding box center [585, 384] width 1171 height 217
click at [33, 22] on icon "button" at bounding box center [27, 24] width 15 height 15
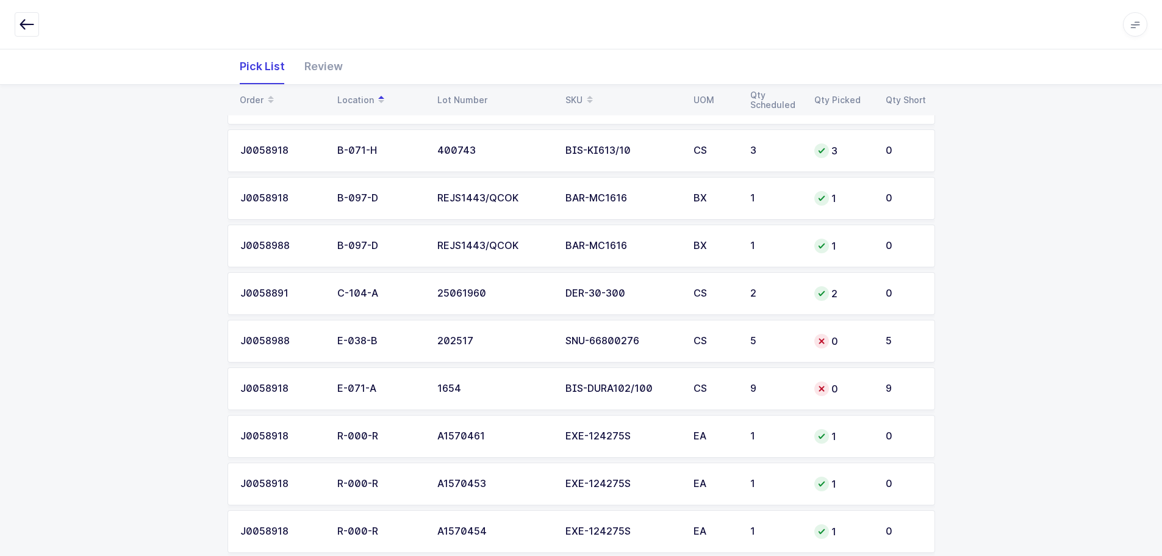
scroll to position [305, 0]
click at [833, 342] on div "0" at bounding box center [842, 340] width 57 height 15
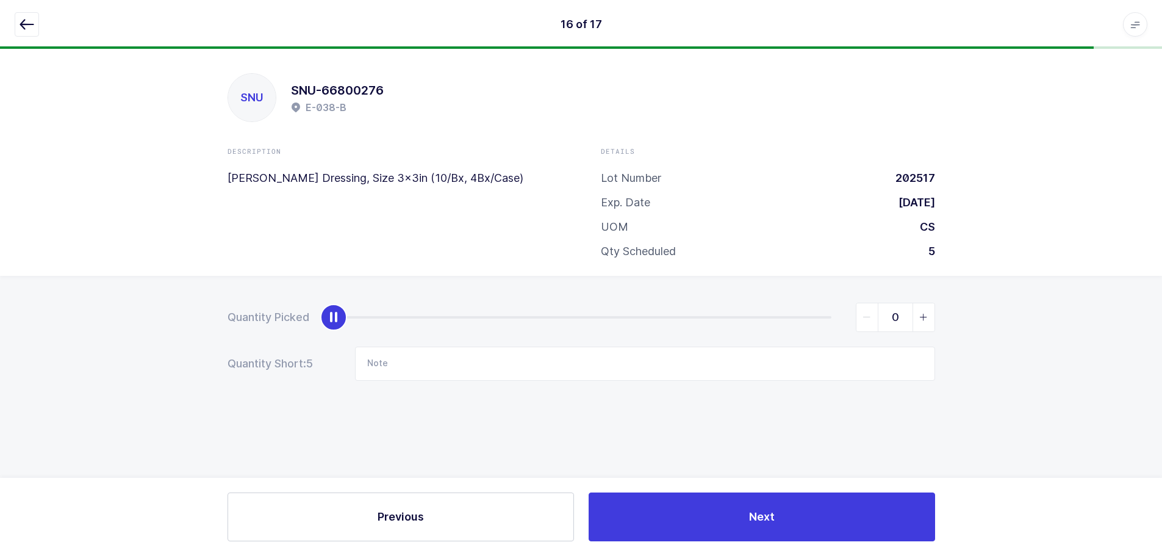
scroll to position [0, 0]
type input "5"
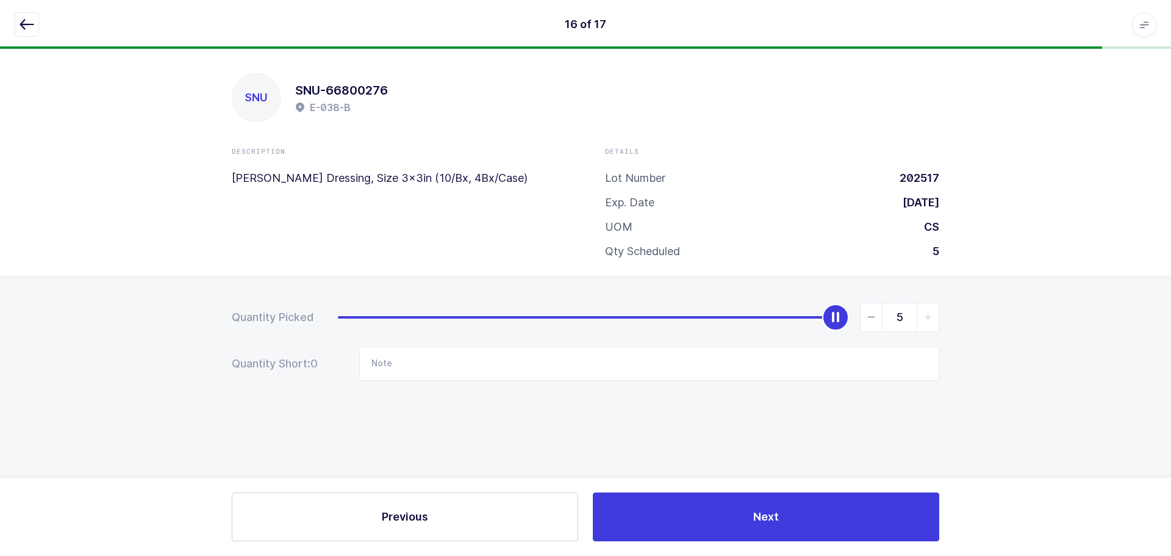
drag, startPoint x: 344, startPoint y: 312, endPoint x: 1124, endPoint y: 296, distance: 780.2
click at [1124, 296] on div "Quantity Picked 5 Quantity Short: 0 Note" at bounding box center [585, 384] width 1171 height 217
click at [48, 26] on div at bounding box center [586, 24] width 1142 height 24
click at [28, 22] on icon "button" at bounding box center [27, 24] width 15 height 15
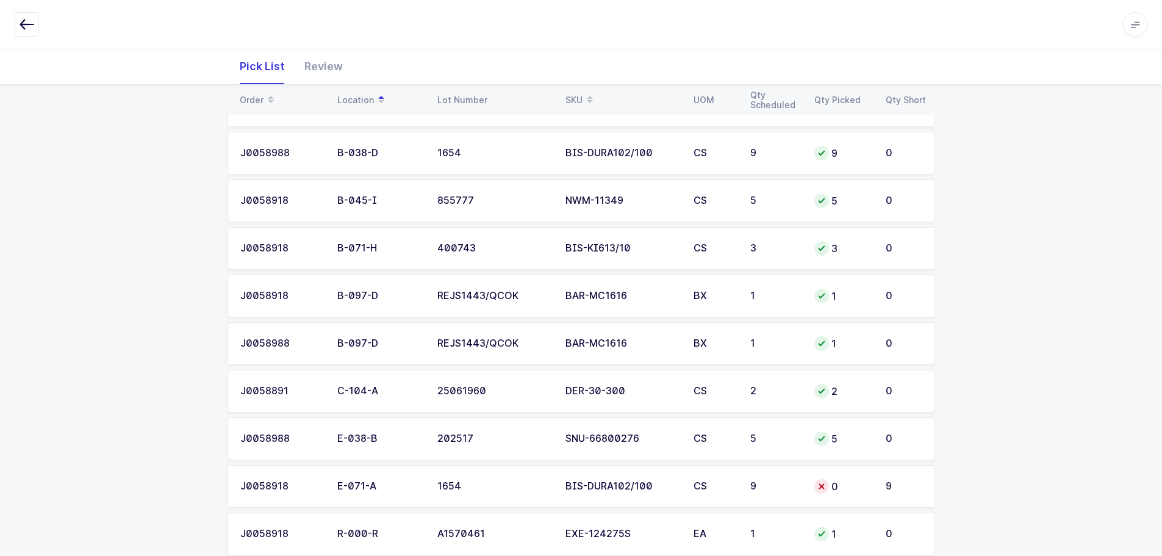
scroll to position [244, 0]
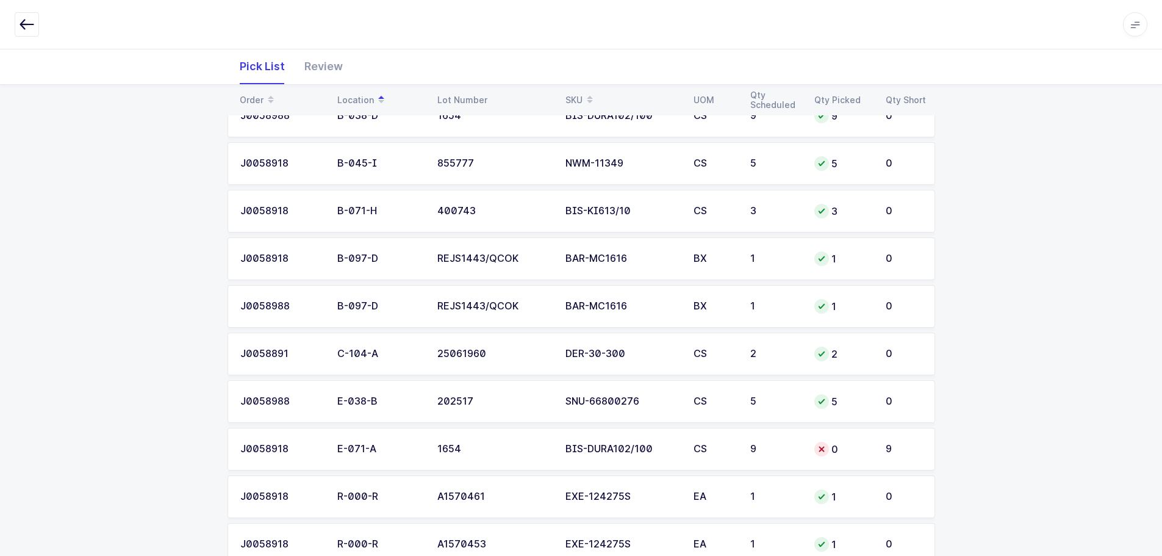
click at [870, 454] on td "0" at bounding box center [842, 449] width 71 height 43
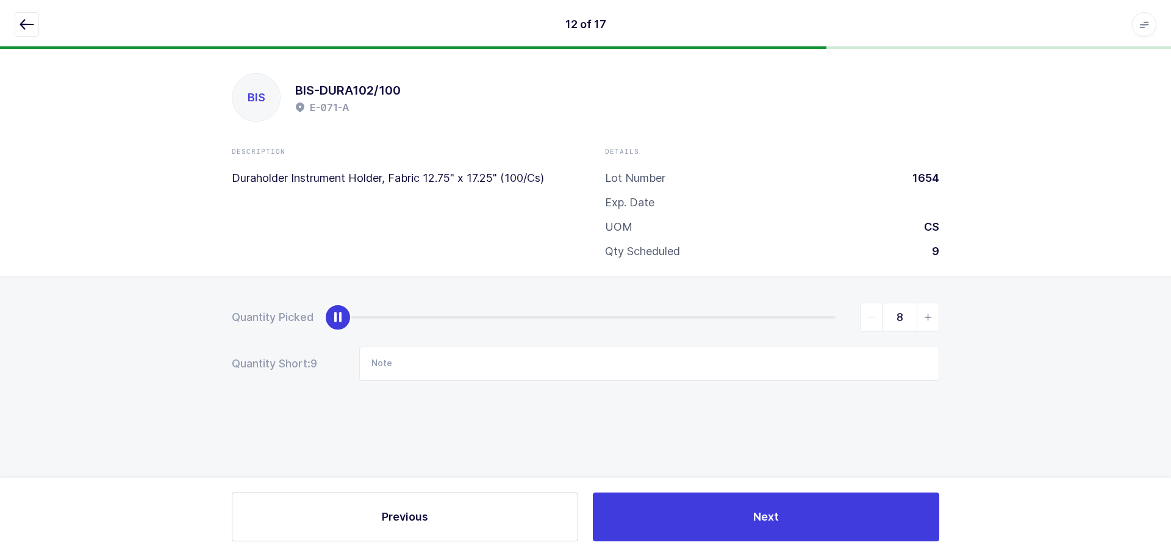
type input "9"
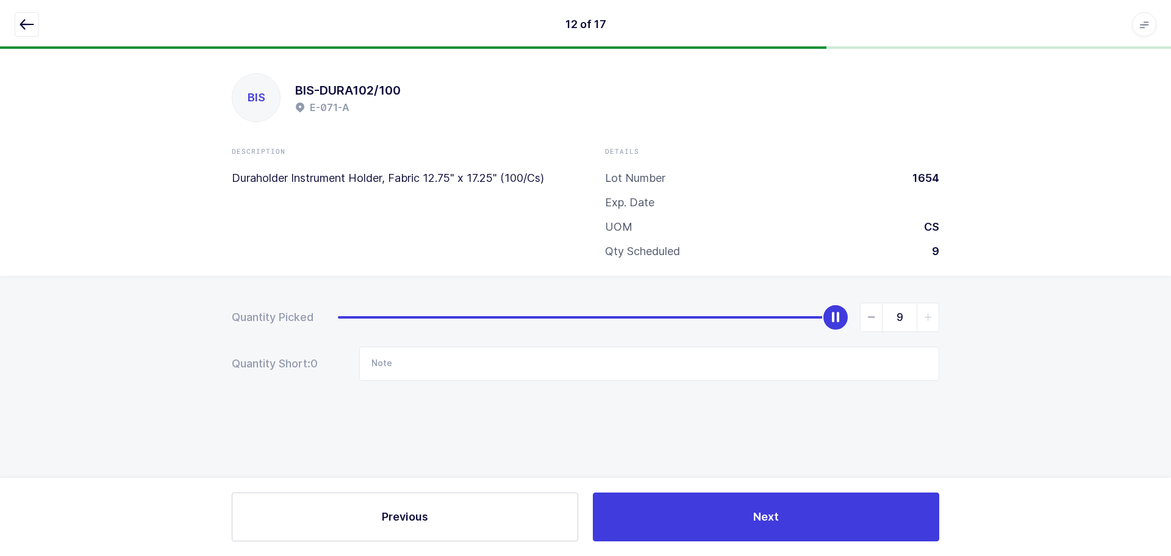
drag, startPoint x: 332, startPoint y: 315, endPoint x: 1189, endPoint y: 359, distance: 858.6
click at [1170, 359] on html "12 of 17 Apps Core [GEOGRAPHIC_DATA] Admin Mission Control Purchasing [PERSON_N…" at bounding box center [585, 278] width 1171 height 556
click at [34, 20] on button "button" at bounding box center [27, 24] width 24 height 24
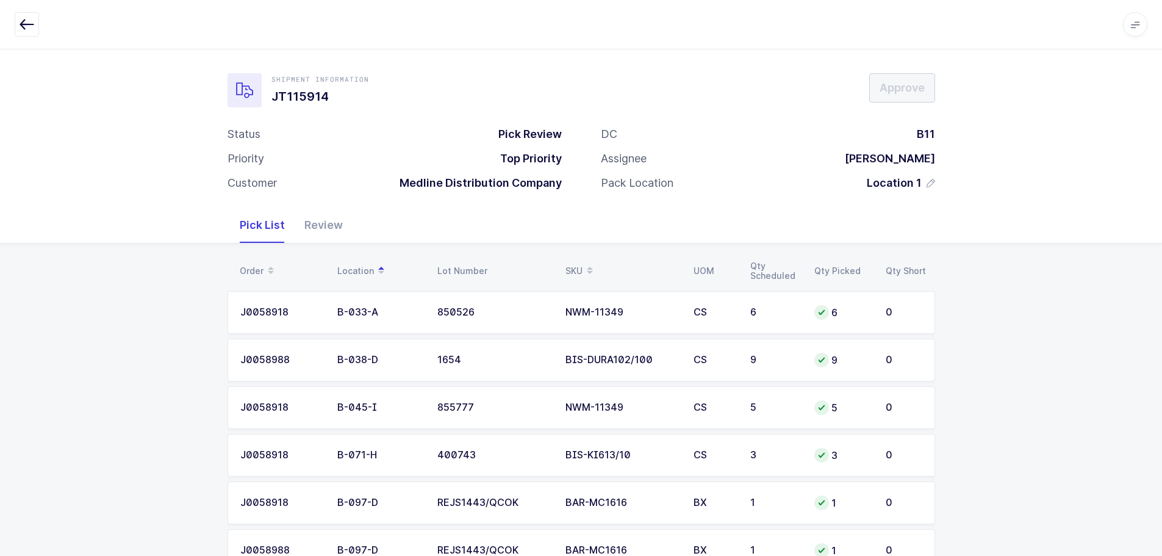
click at [332, 223] on div "Review" at bounding box center [324, 224] width 58 height 35
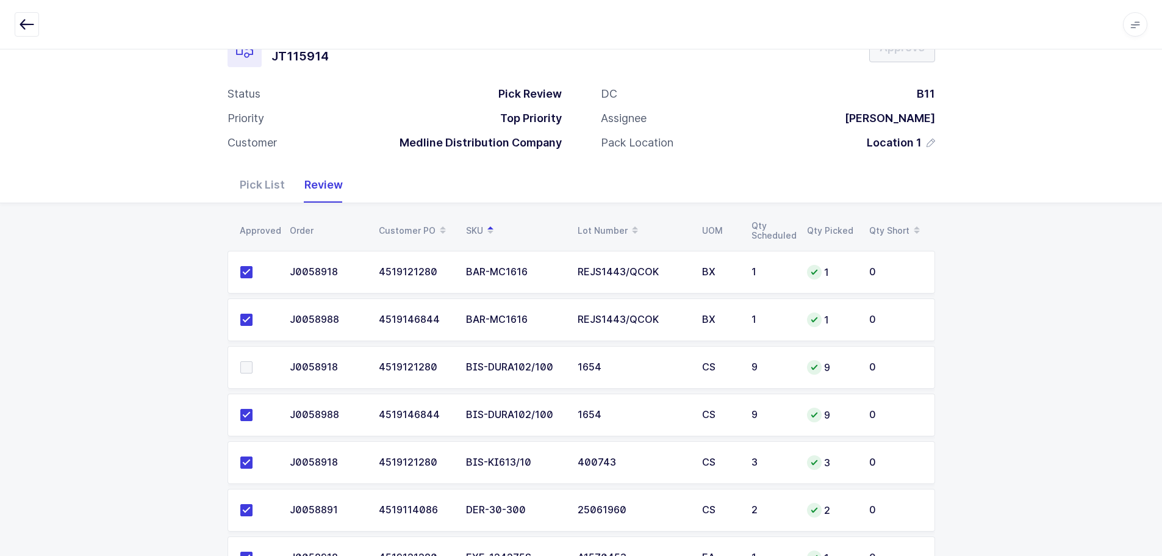
scroll to position [61, 0]
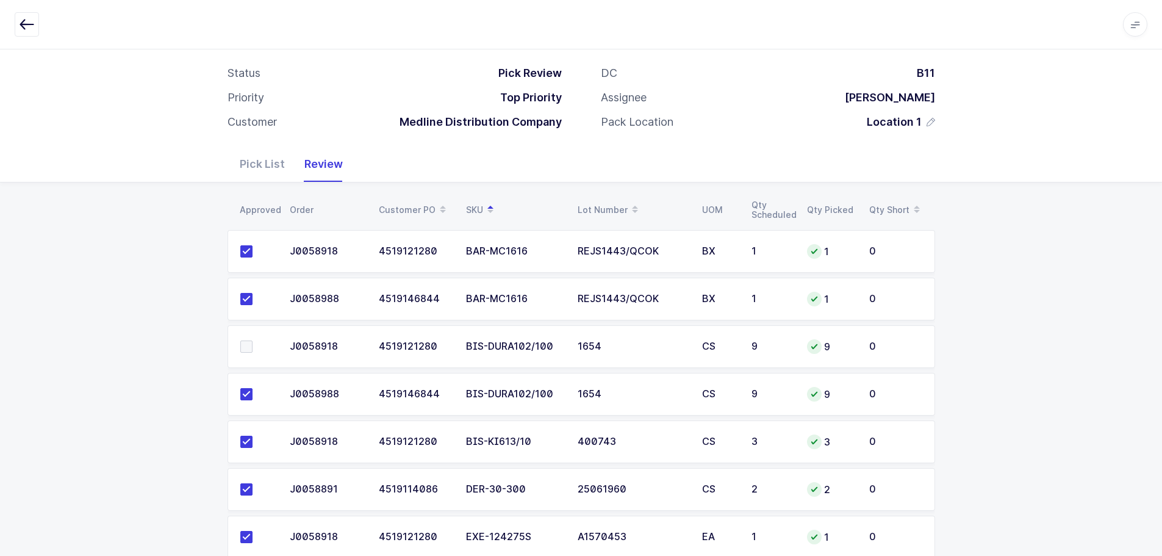
click at [253, 345] on label at bounding box center [257, 346] width 35 height 12
click at [252, 340] on input "checkbox" at bounding box center [252, 340] width 0 height 0
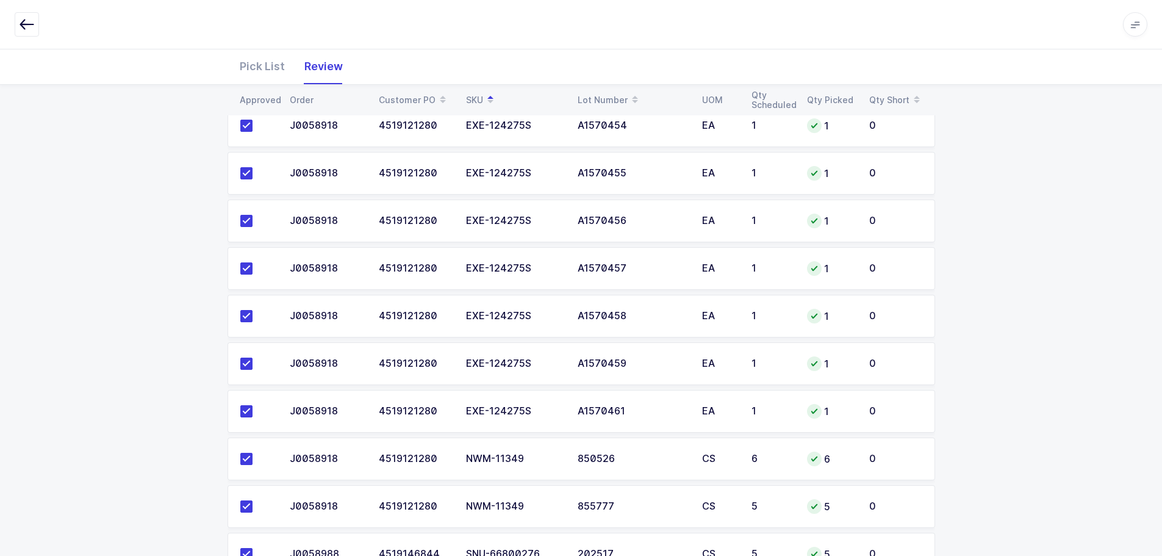
scroll to position [568, 0]
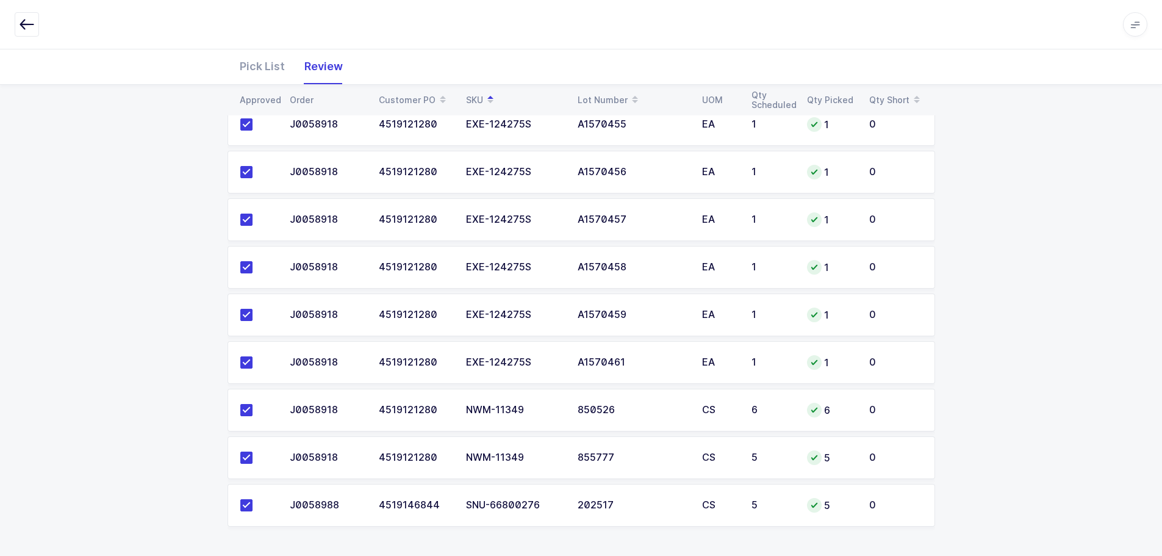
click at [955, 397] on div "Approved Order Customer PO SKU Lot Number UOM Qty Scheduled Qty Picked Qty Shor…" at bounding box center [581, 115] width 1162 height 881
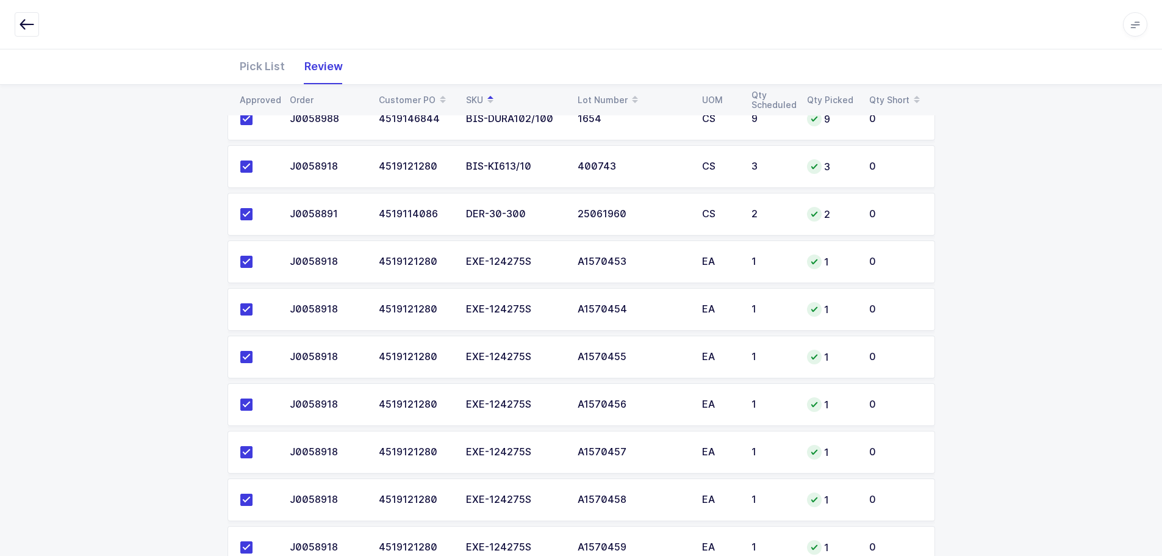
scroll to position [0, 0]
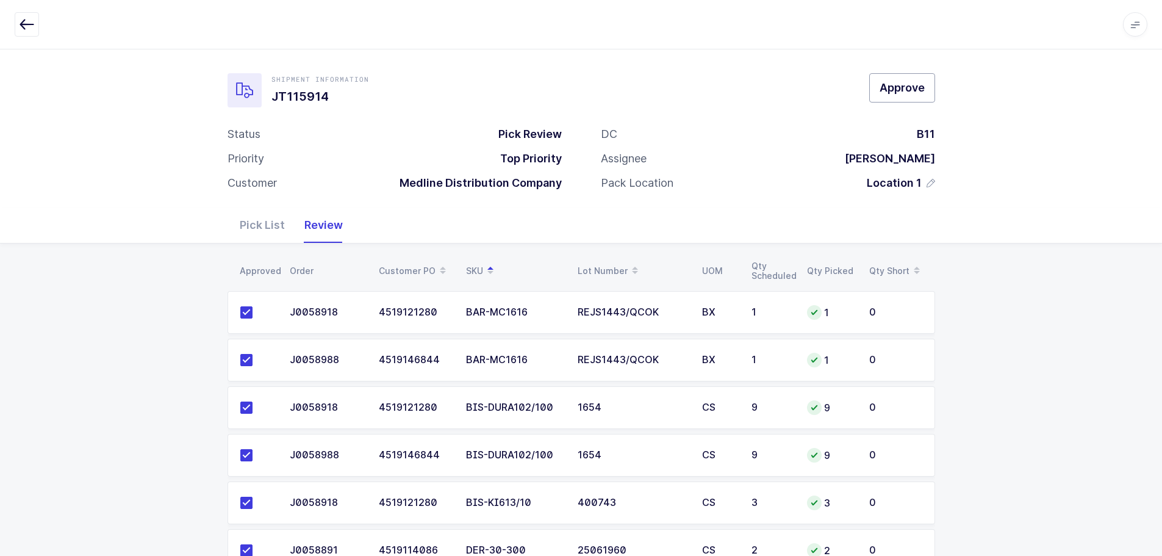
click at [904, 84] on span "Approve" at bounding box center [901, 87] width 45 height 15
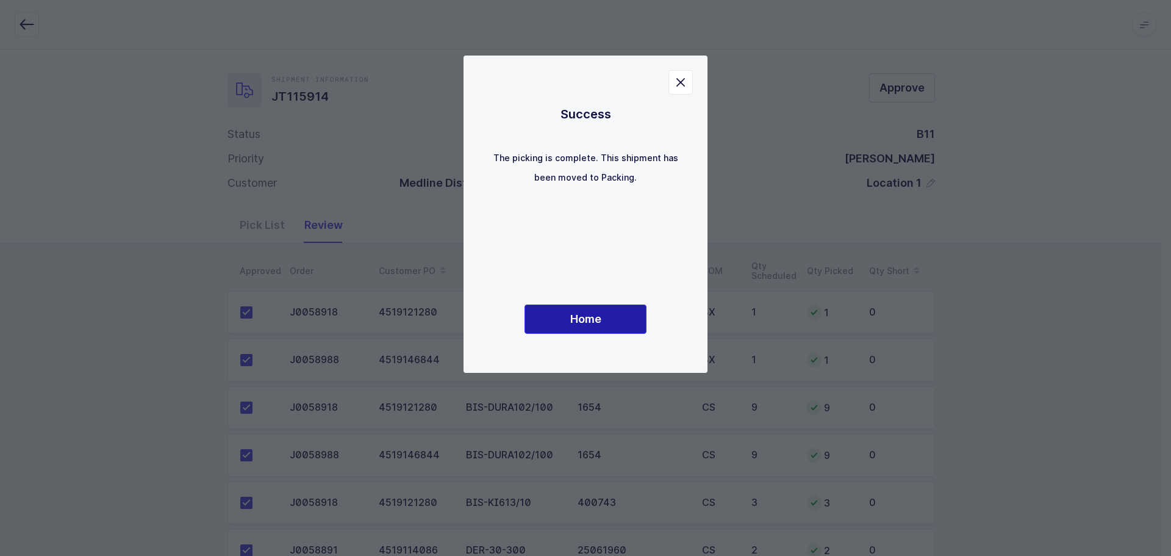
click at [565, 320] on button "Home" at bounding box center [586, 318] width 122 height 29
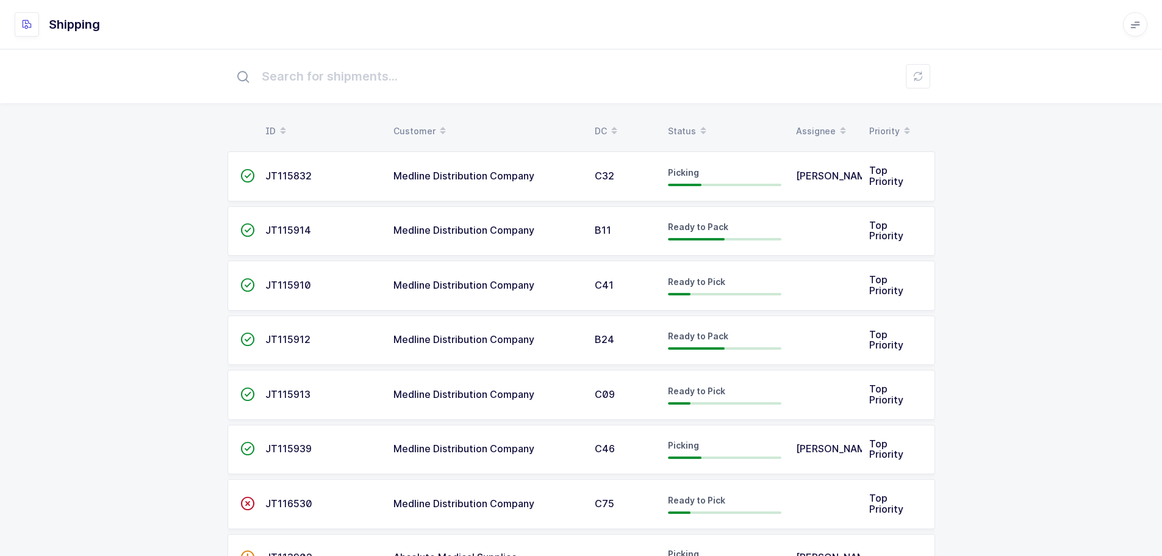
click at [681, 125] on div "Status" at bounding box center [724, 131] width 113 height 21
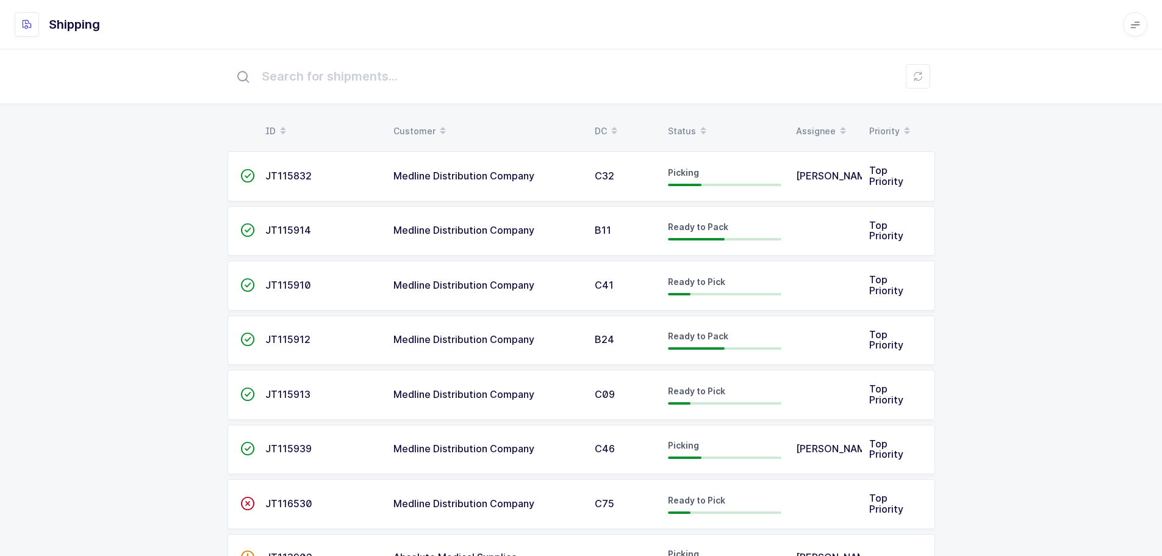
click at [682, 126] on div "Status" at bounding box center [724, 131] width 113 height 21
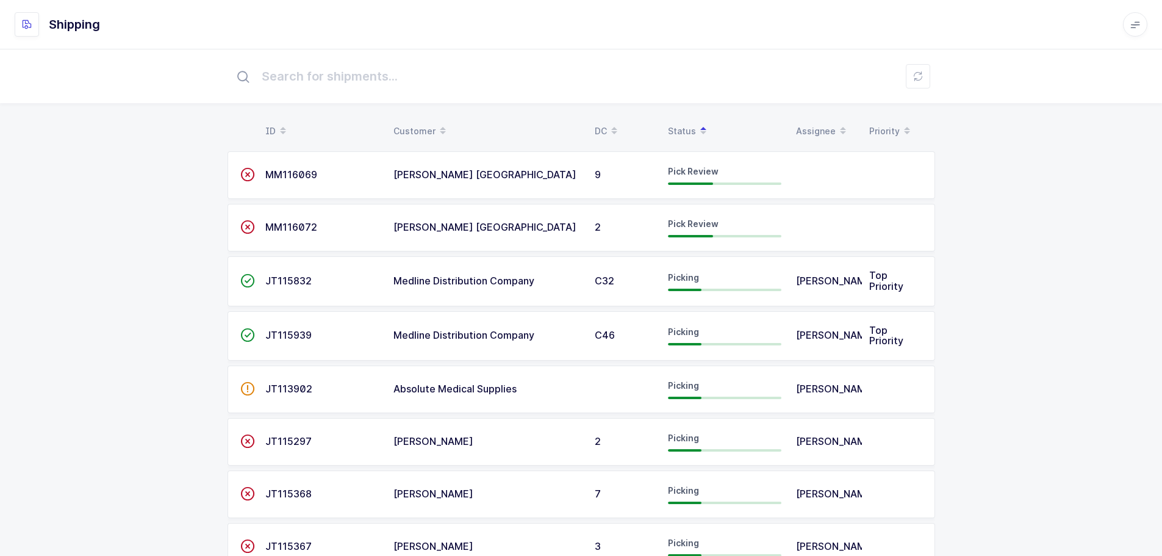
scroll to position [61, 0]
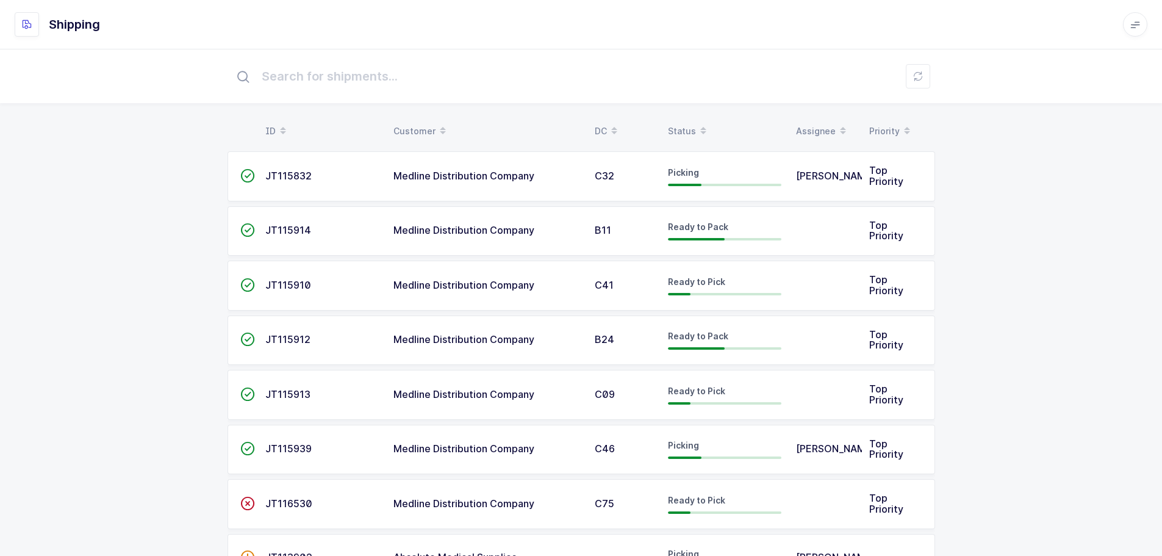
click at [686, 124] on div "Status" at bounding box center [724, 131] width 113 height 21
